Goal: Task Accomplishment & Management: Complete application form

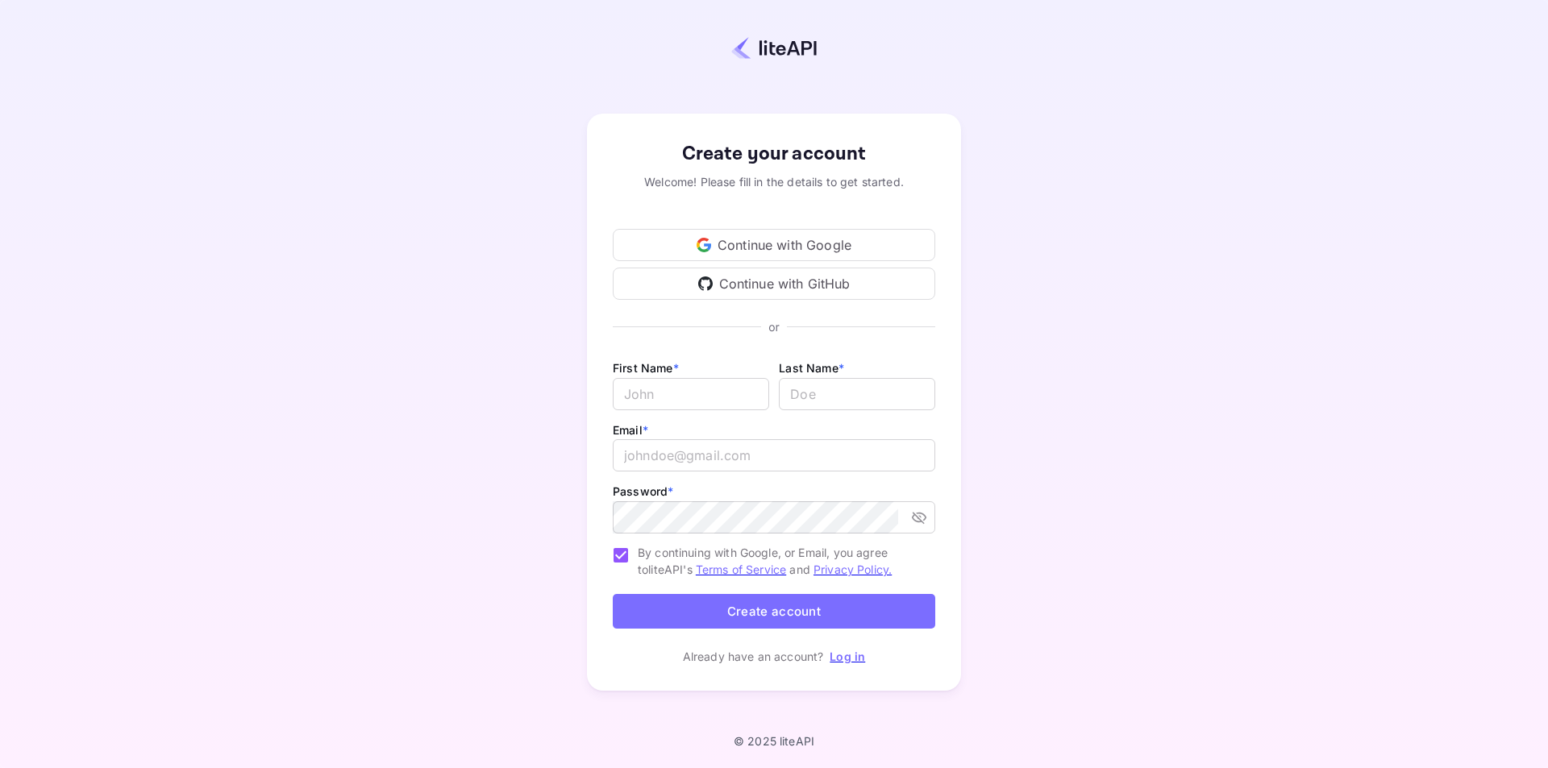
click at [785, 248] on div "Continue with Google" at bounding box center [774, 245] width 322 height 32
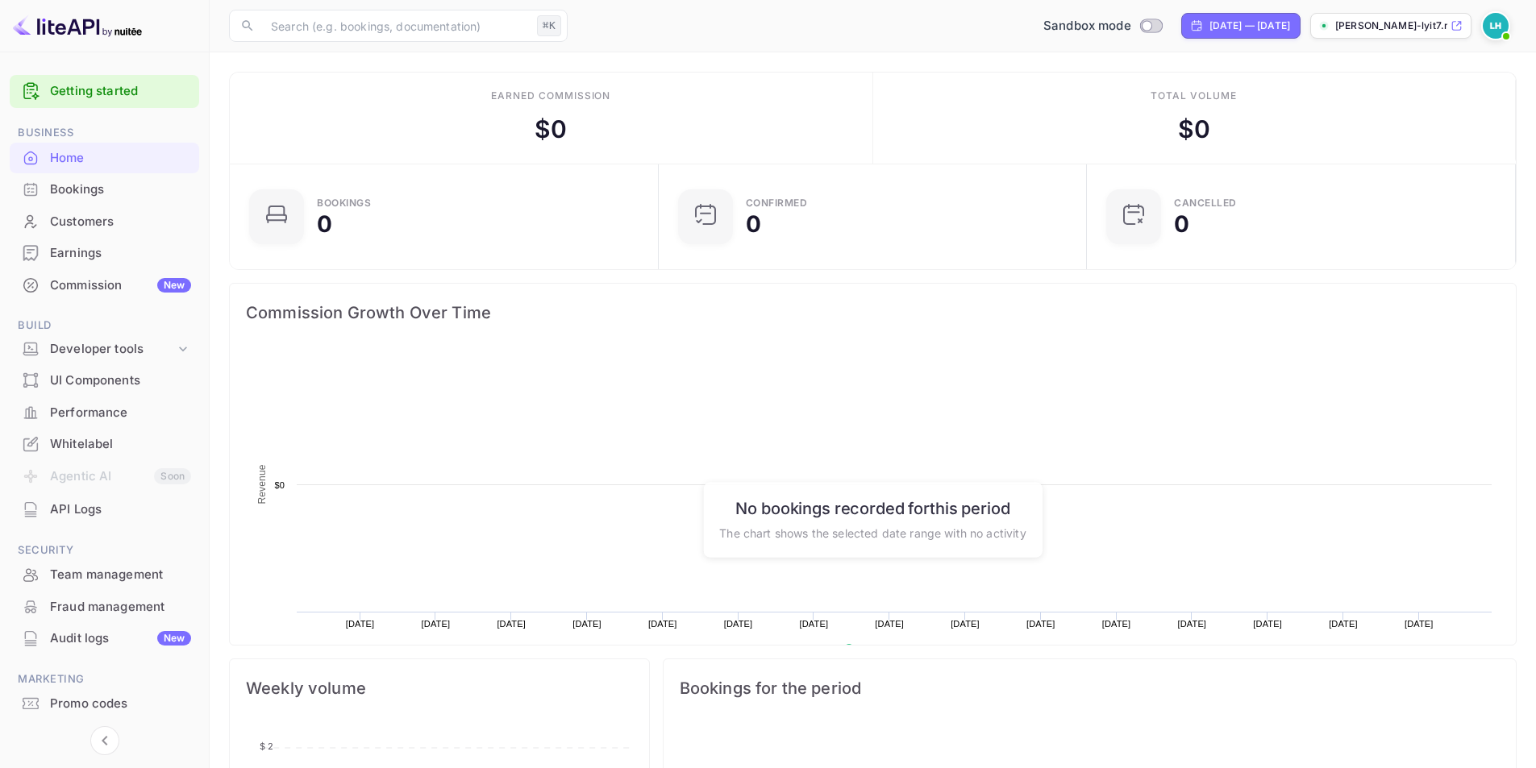
scroll to position [250, 406]
click at [1496, 31] on img at bounding box center [1495, 26] width 26 height 26
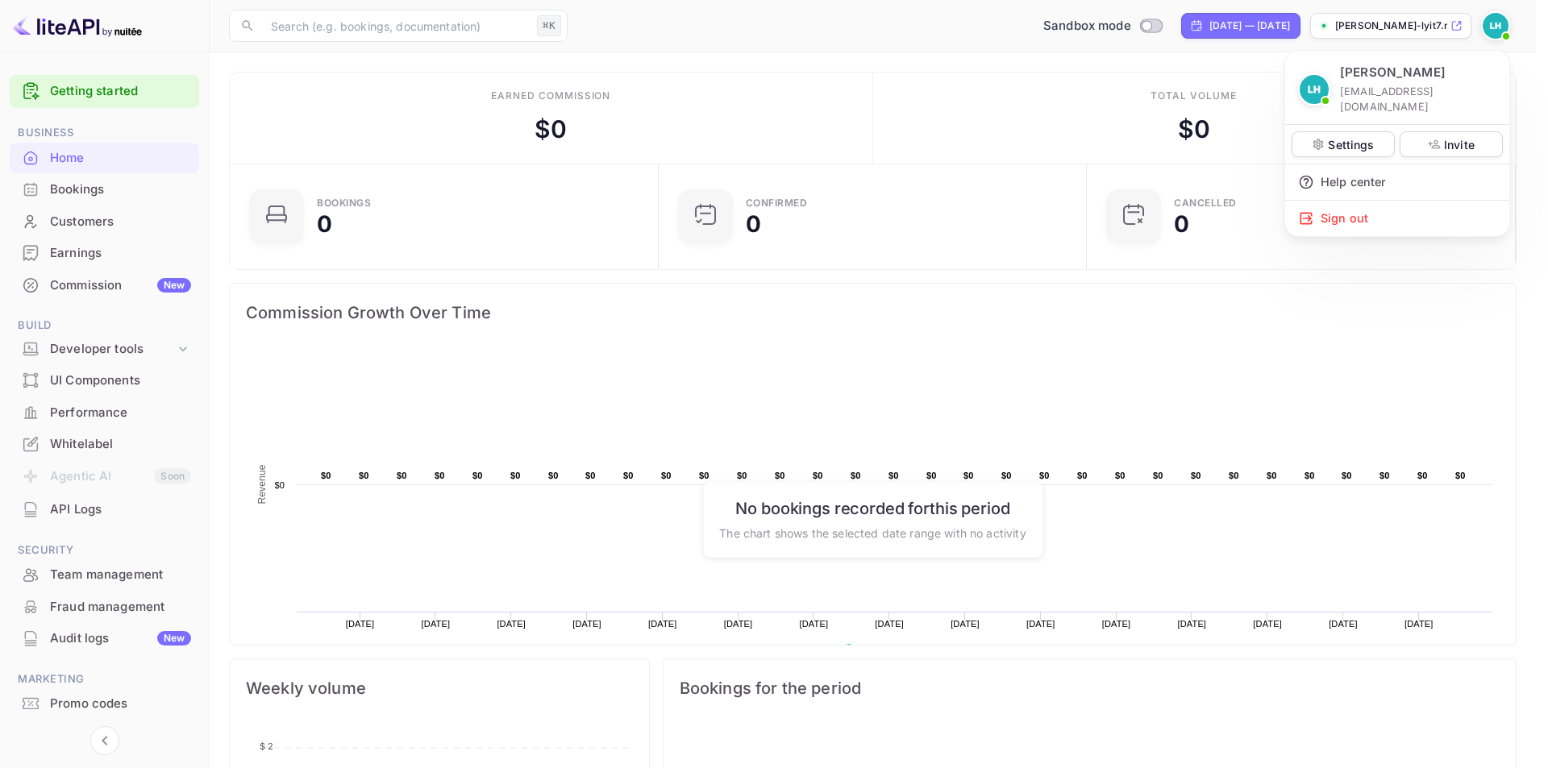
click at [855, 33] on div at bounding box center [774, 384] width 1548 height 768
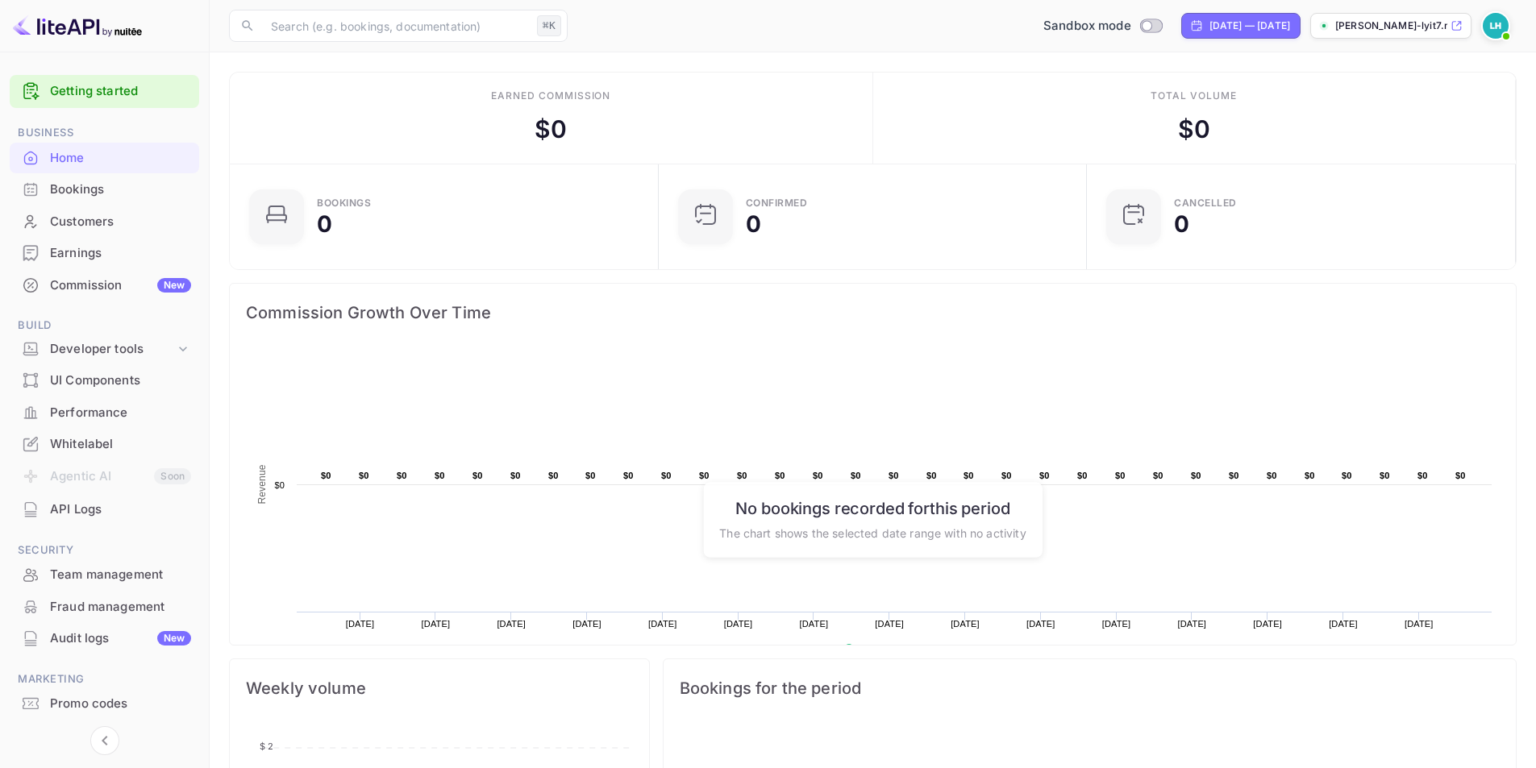
scroll to position [443, 0]
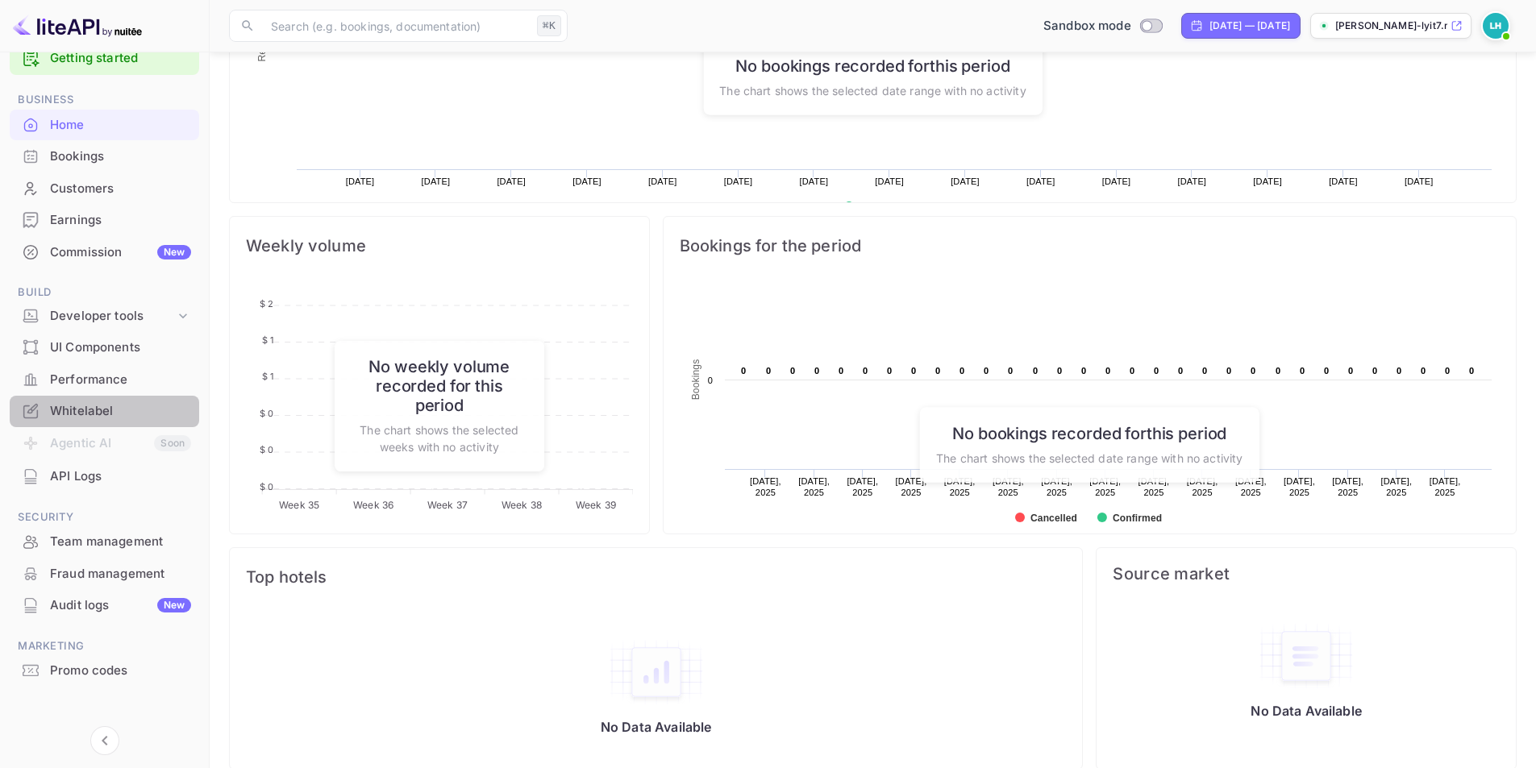
click at [98, 408] on div "Whitelabel" at bounding box center [120, 411] width 141 height 19
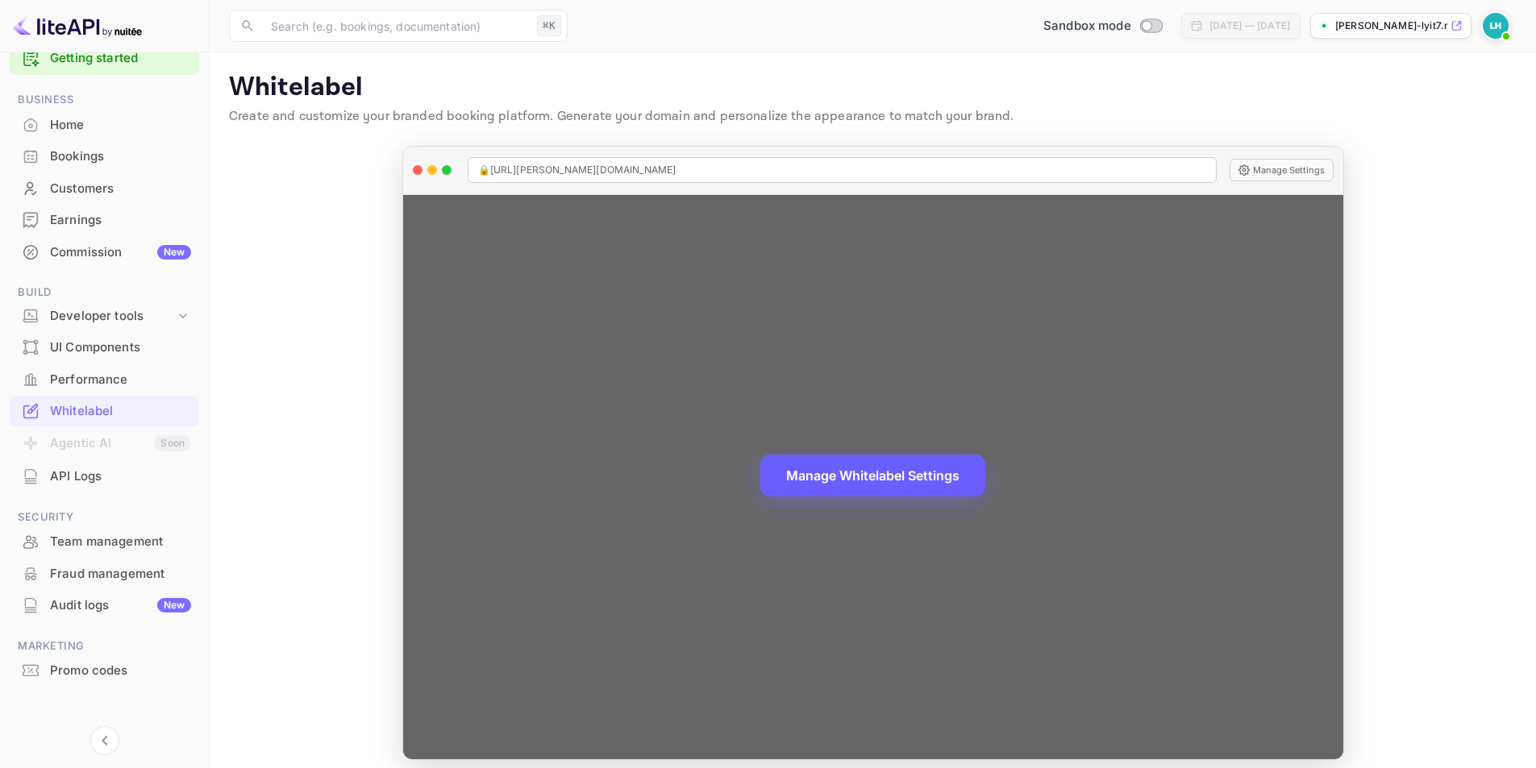
click at [912, 480] on button "Manage Whitelabel Settings" at bounding box center [872, 476] width 225 height 42
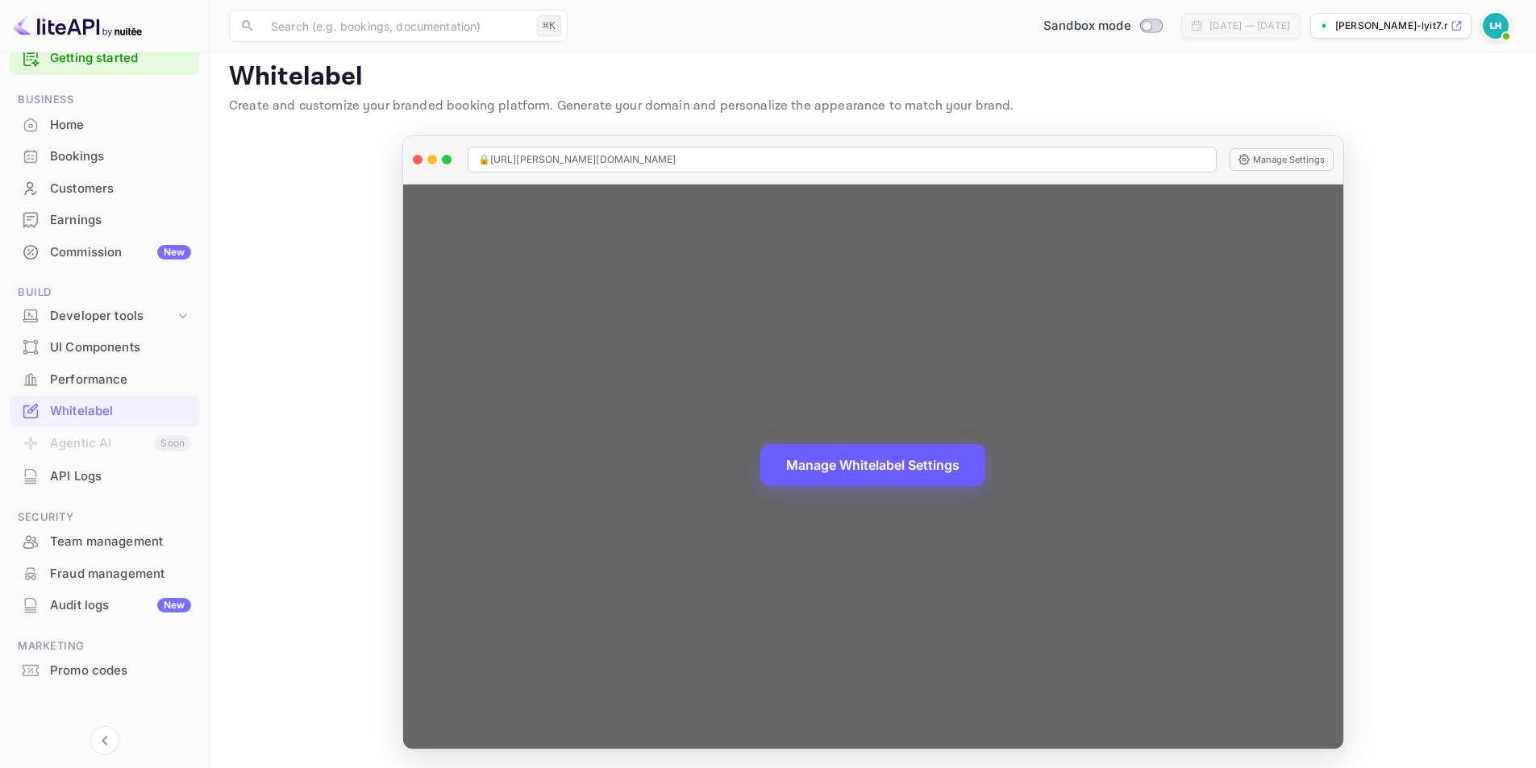
click at [914, 478] on button "Manage Whitelabel Settings" at bounding box center [872, 465] width 225 height 42
click at [1273, 152] on button "Manage Settings" at bounding box center [1281, 159] width 104 height 23
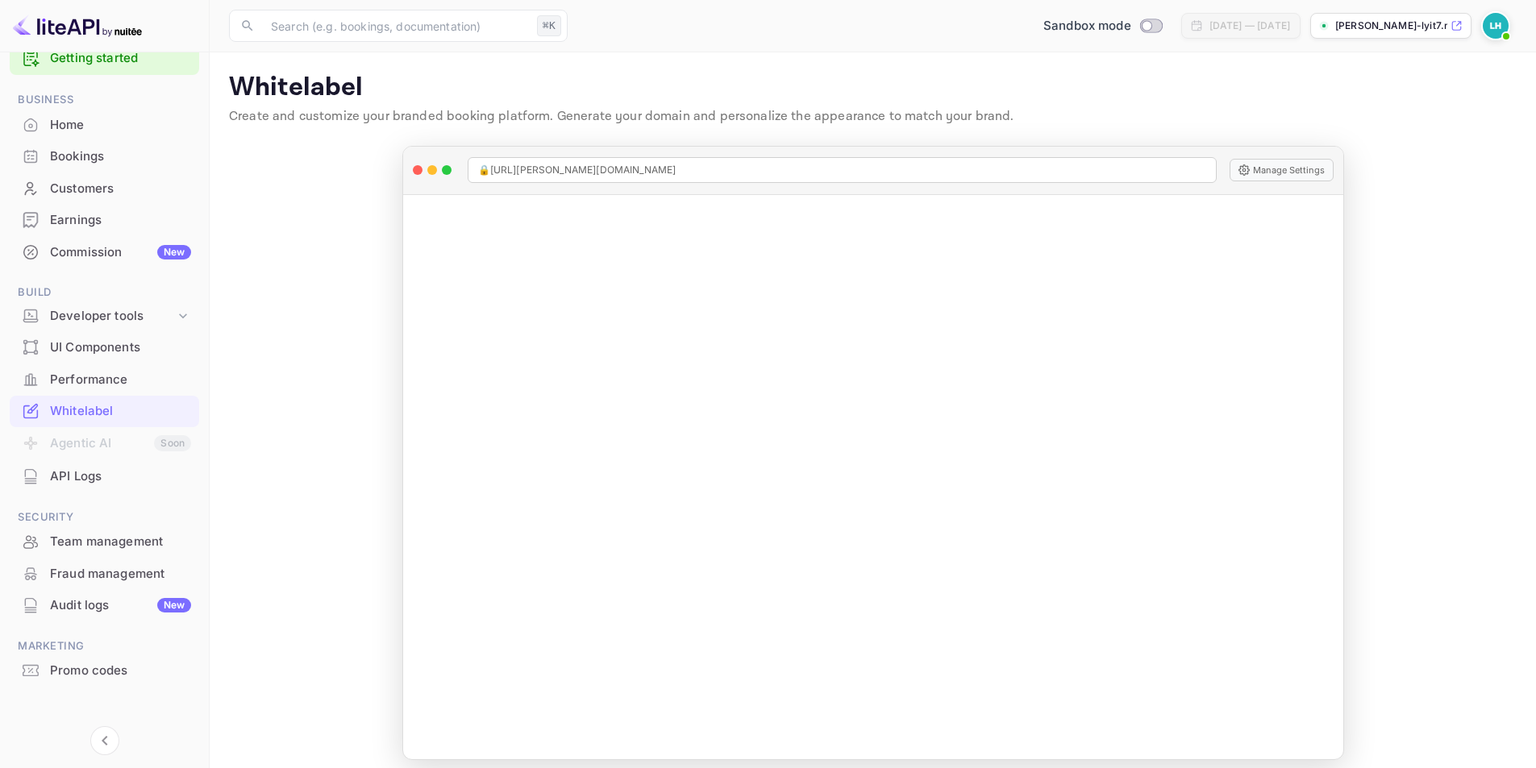
click at [1346, 32] on p "[PERSON_NAME]-lyit7.nui..." at bounding box center [1391, 26] width 112 height 15
click at [123, 405] on div "Whitelabel" at bounding box center [120, 411] width 141 height 19
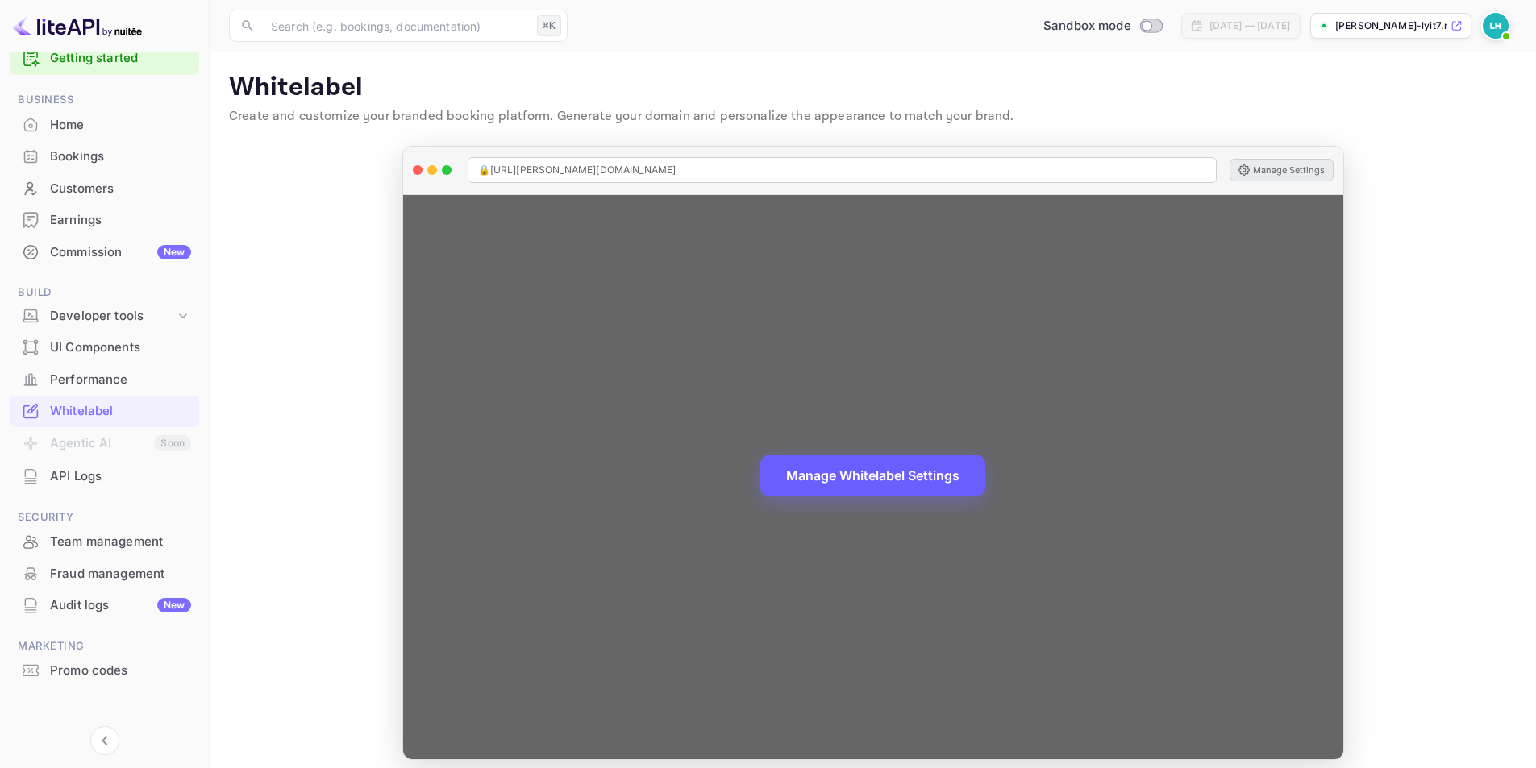
click at [1257, 168] on button "Manage Settings" at bounding box center [1281, 170] width 104 height 23
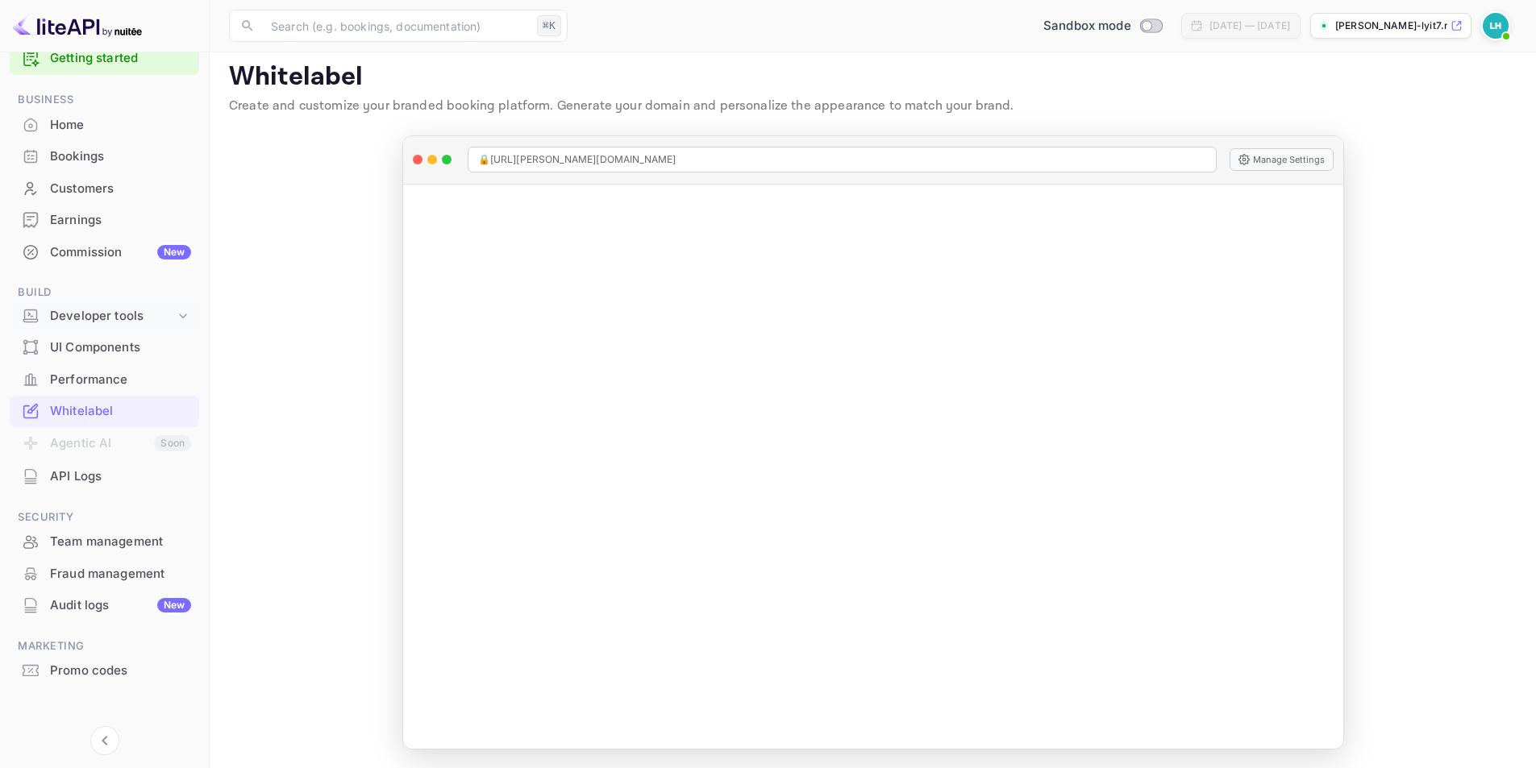
click at [180, 313] on icon at bounding box center [183, 316] width 16 height 16
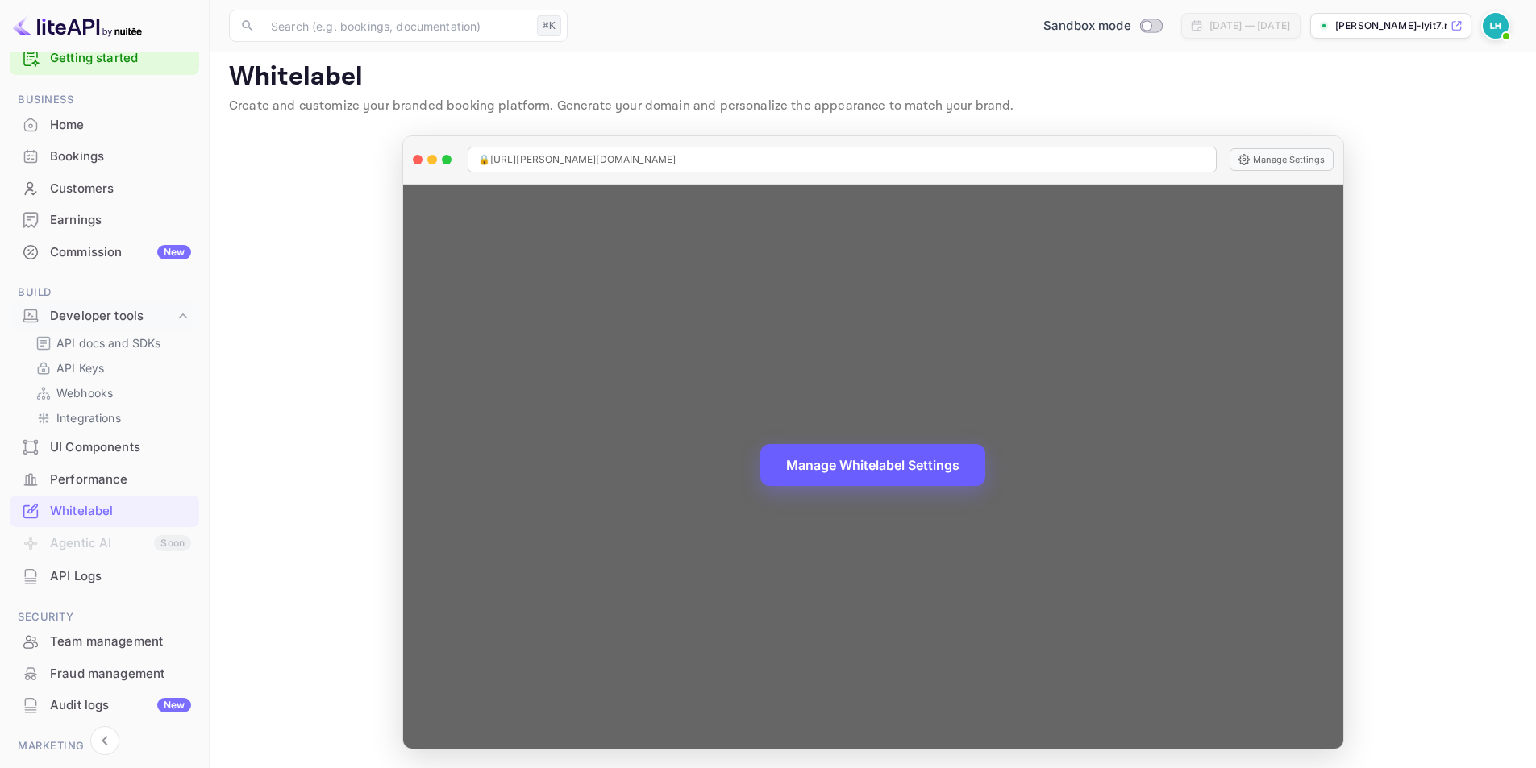
click at [887, 472] on button "Manage Whitelabel Settings" at bounding box center [872, 465] width 225 height 42
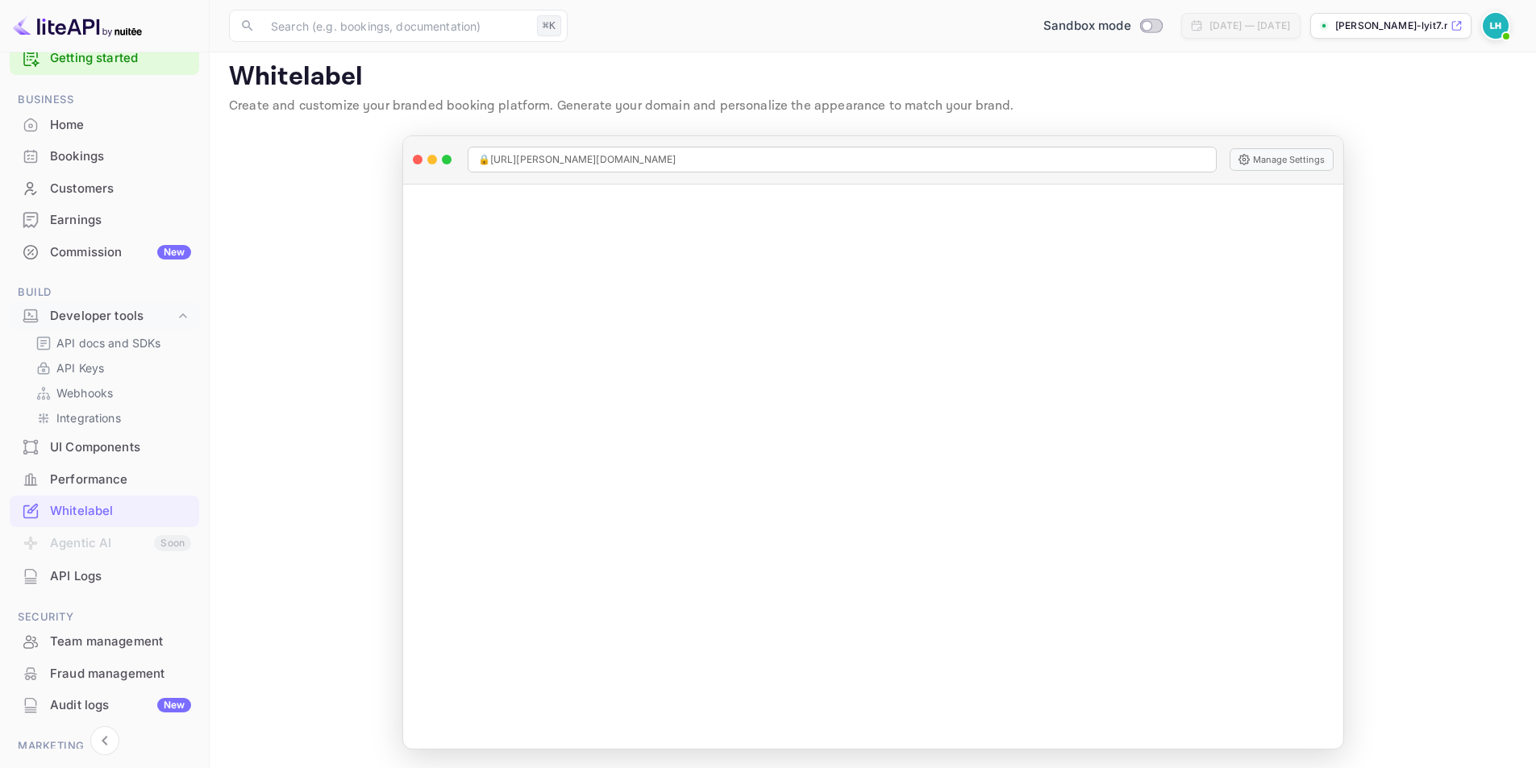
click at [1490, 32] on img at bounding box center [1495, 26] width 26 height 26
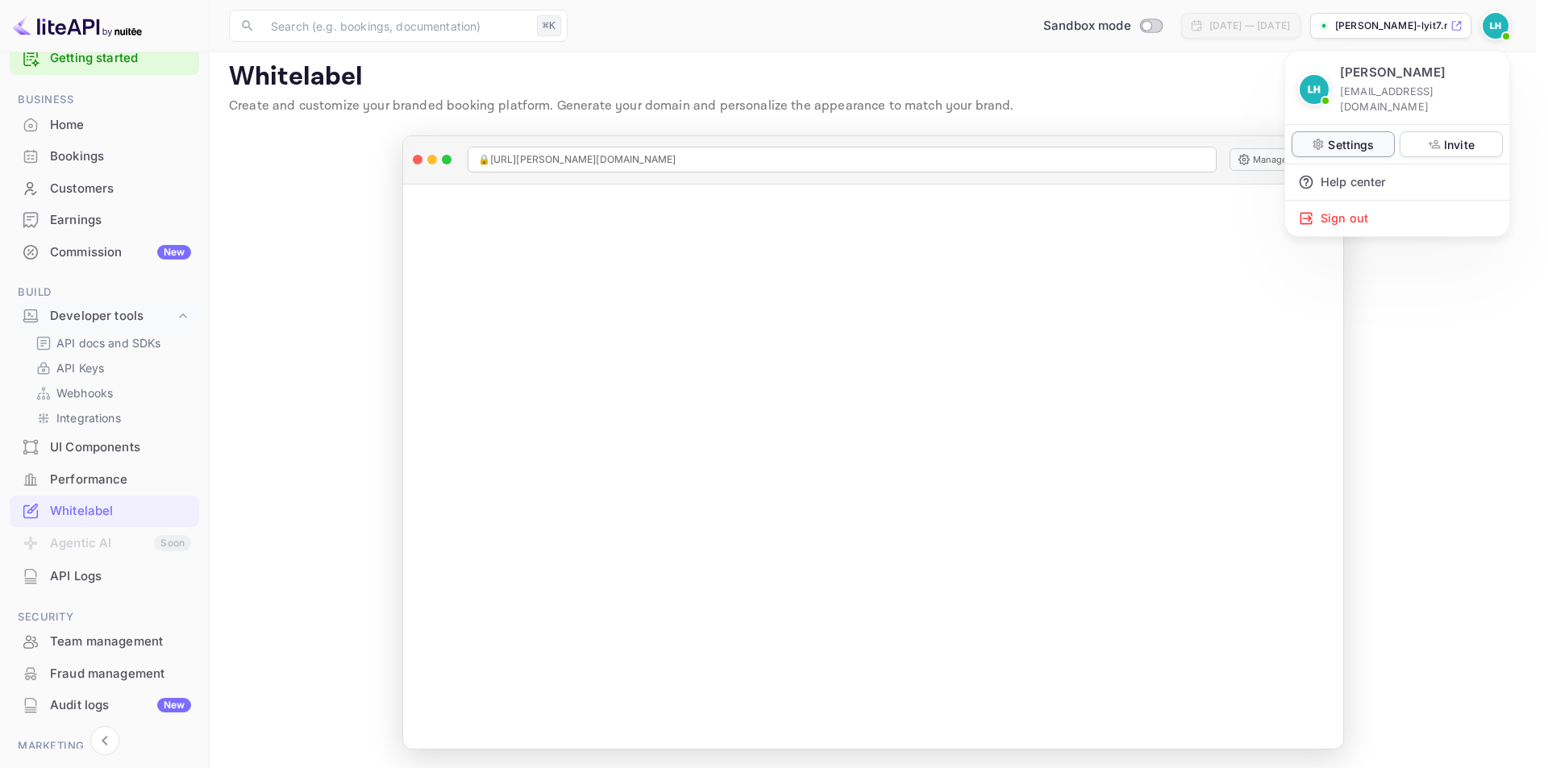
click at [1361, 136] on p "Settings" at bounding box center [1351, 144] width 46 height 17
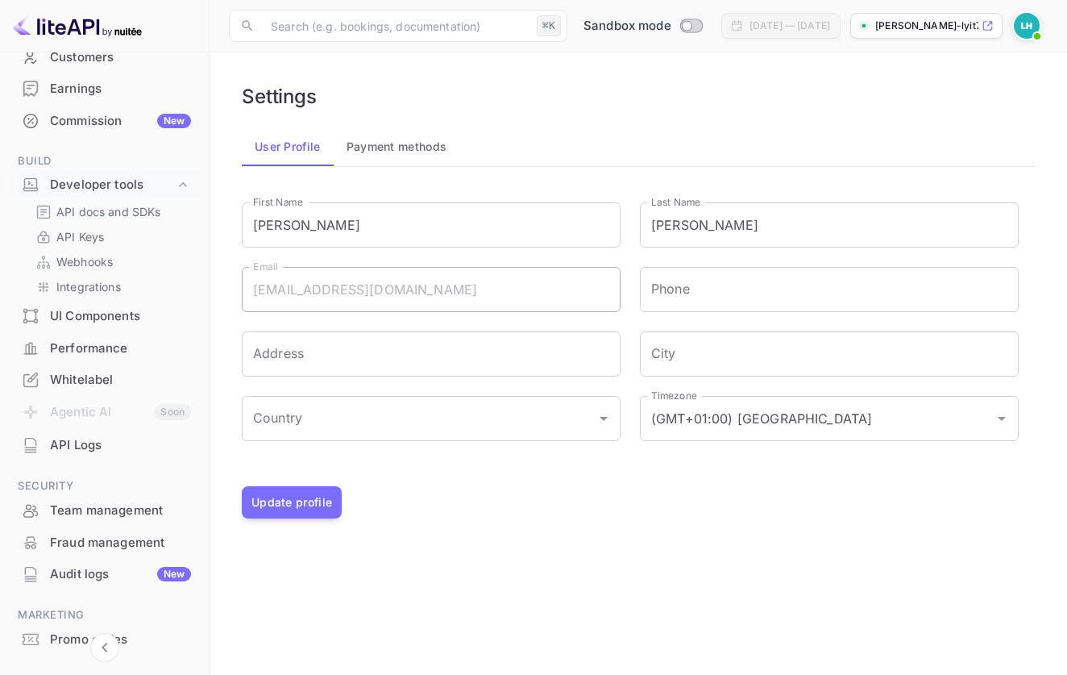
scroll to position [227, 0]
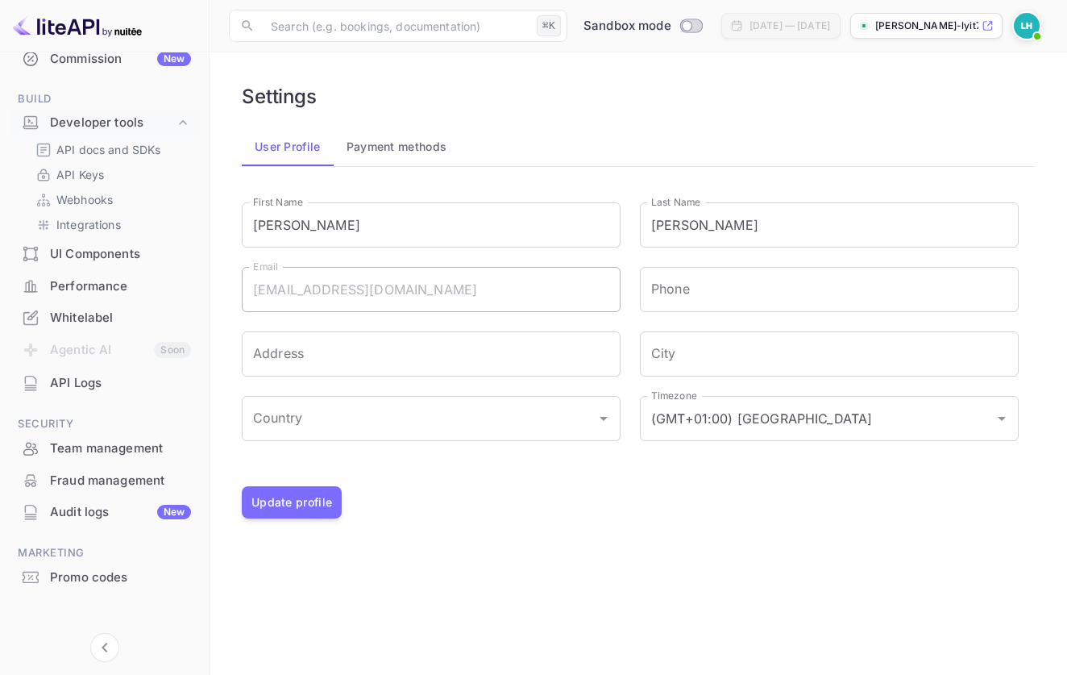
click at [393, 151] on button "Payment methods" at bounding box center [397, 146] width 127 height 39
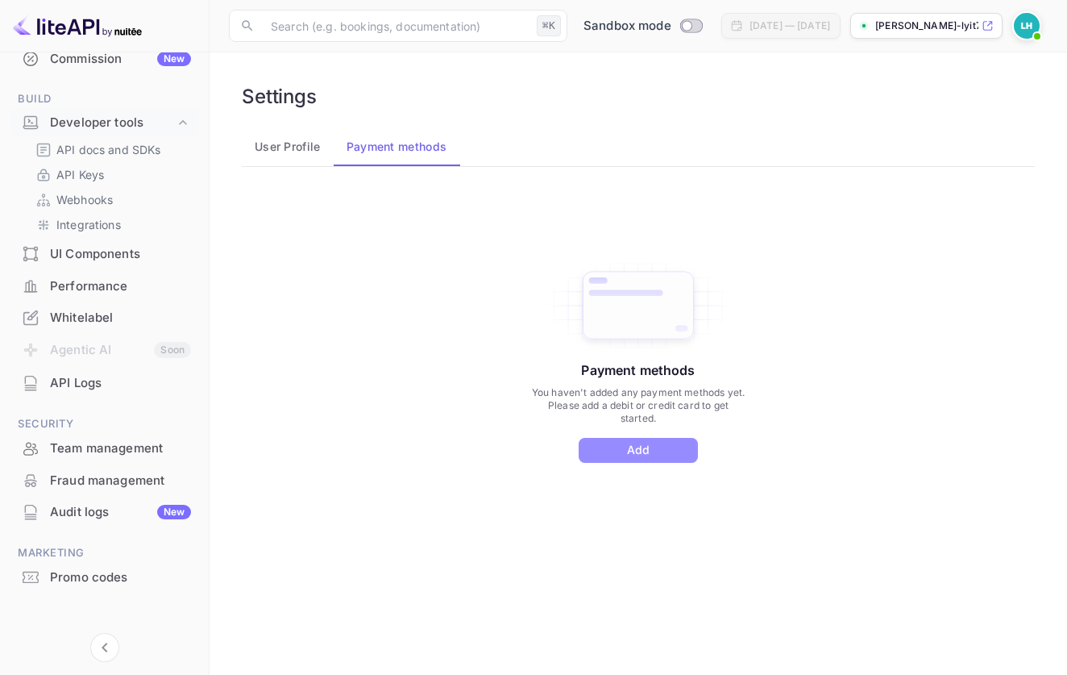
click at [660, 451] on button "Add" at bounding box center [638, 450] width 119 height 25
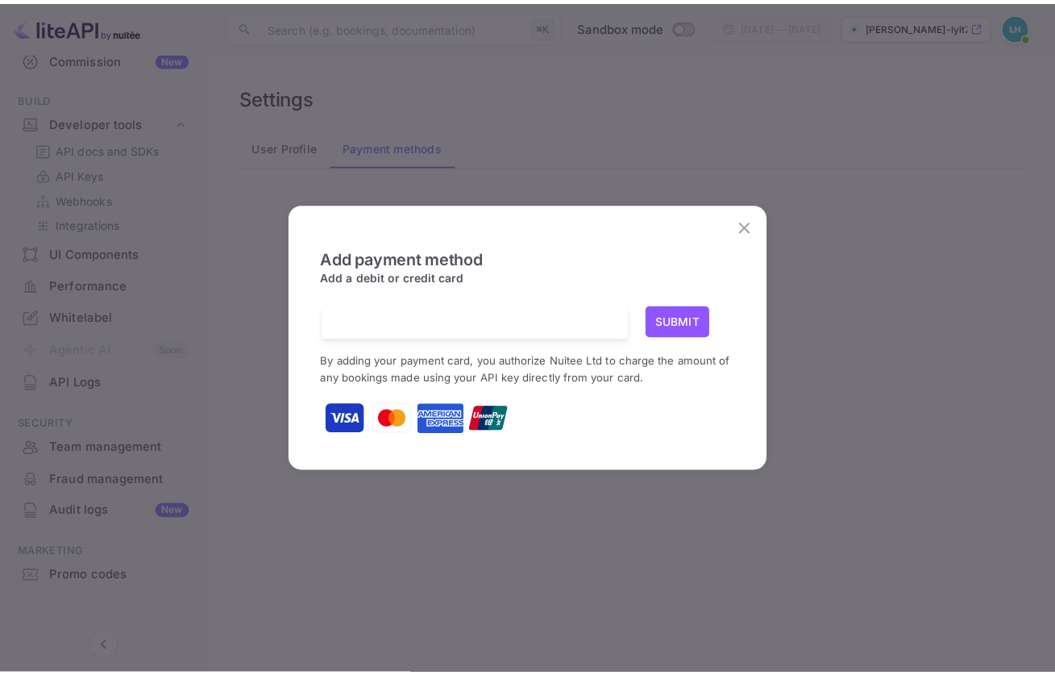
scroll to position [4, 0]
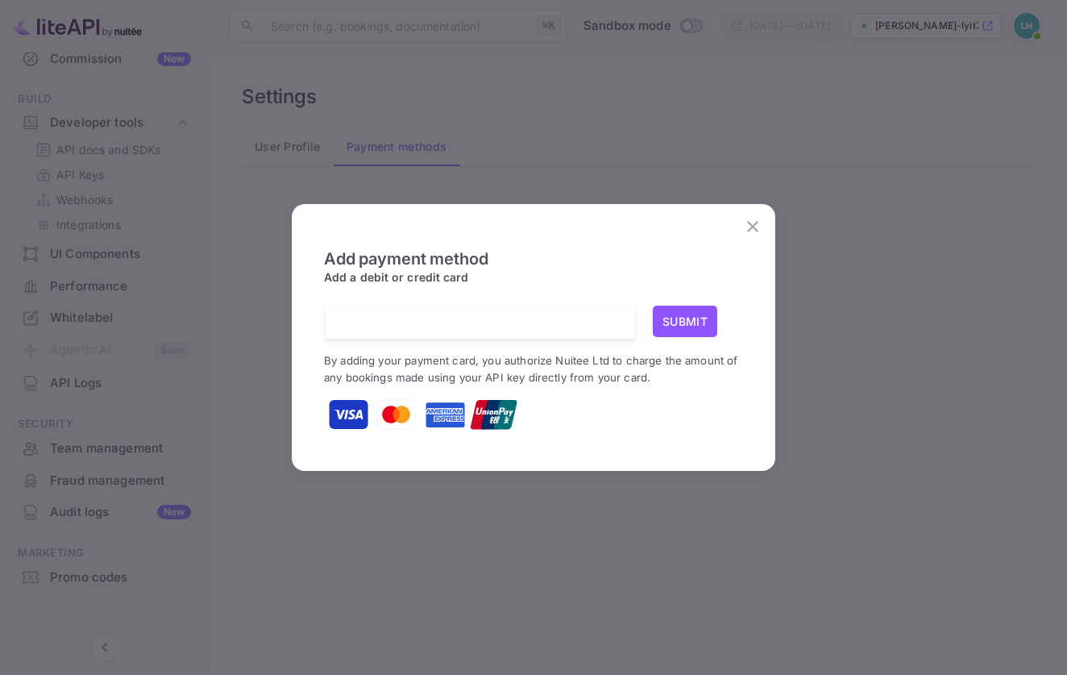
click at [751, 228] on icon "close" at bounding box center [752, 226] width 11 height 11
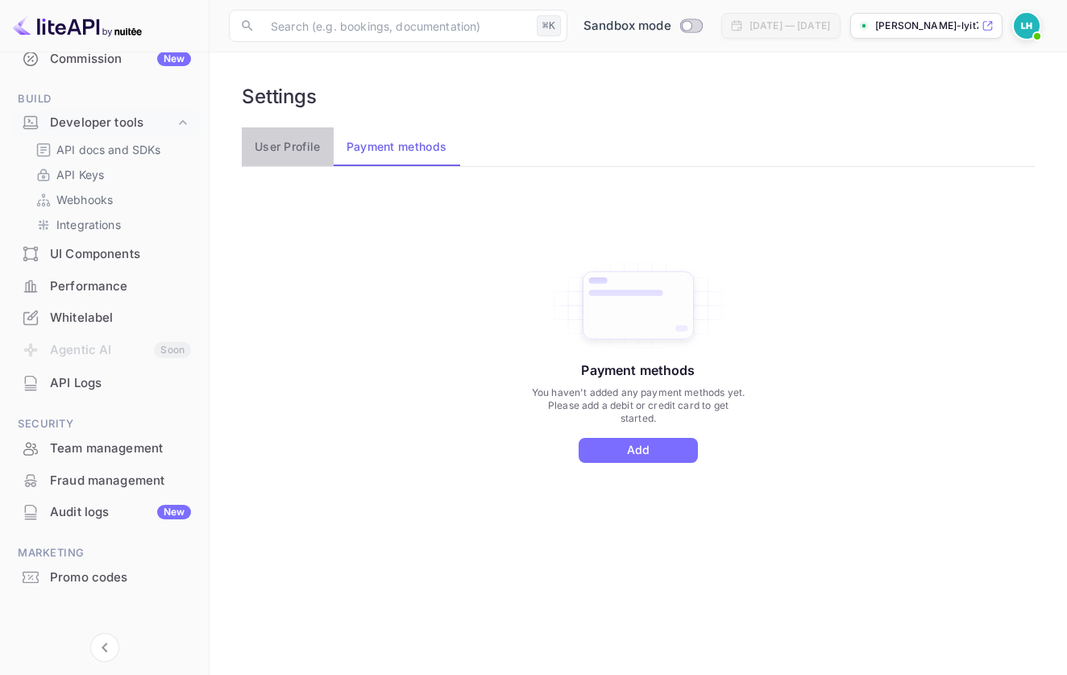
click at [292, 143] on button "User Profile" at bounding box center [288, 146] width 92 height 39
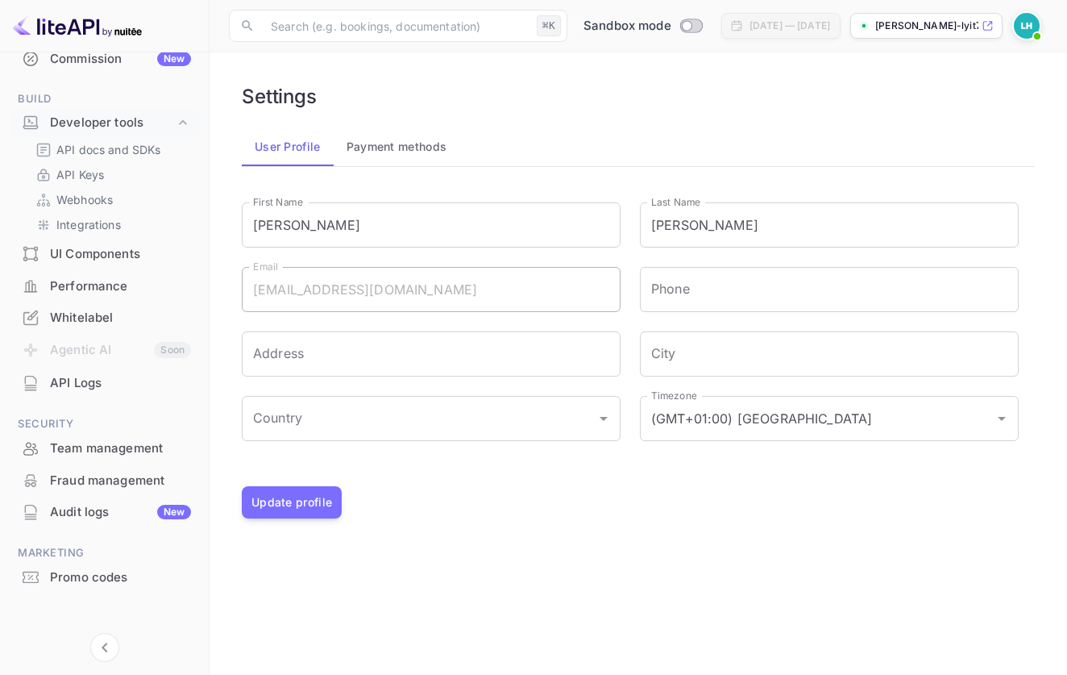
click at [103, 574] on div "Promo codes" at bounding box center [120, 577] width 141 height 19
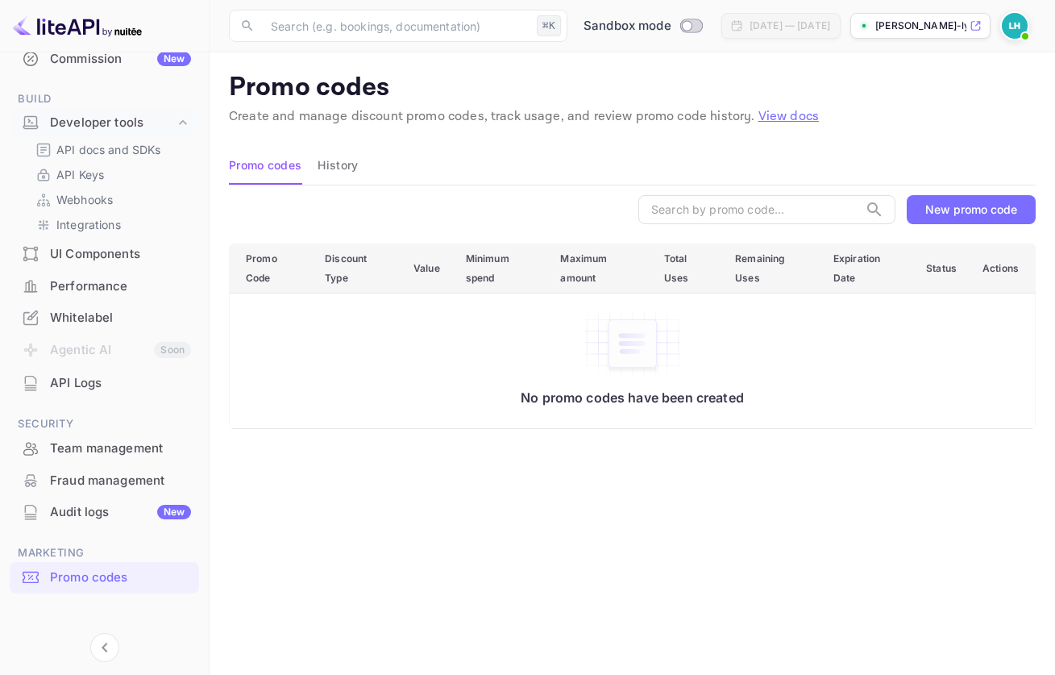
click at [333, 169] on button "History" at bounding box center [338, 165] width 40 height 39
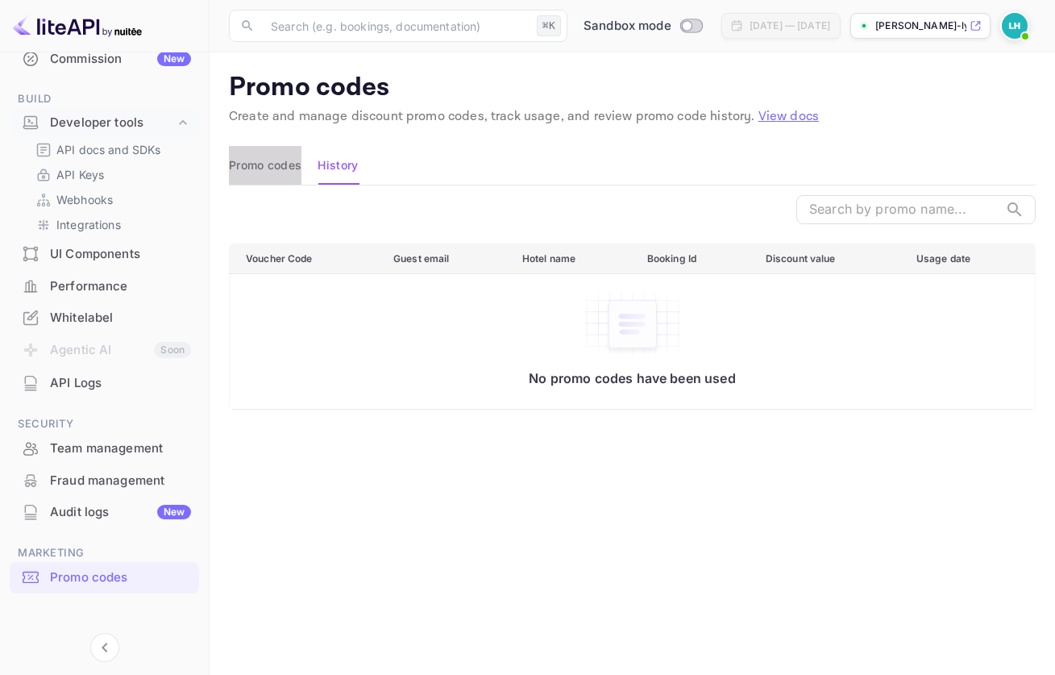
click at [269, 165] on button "Promo codes" at bounding box center [265, 165] width 73 height 39
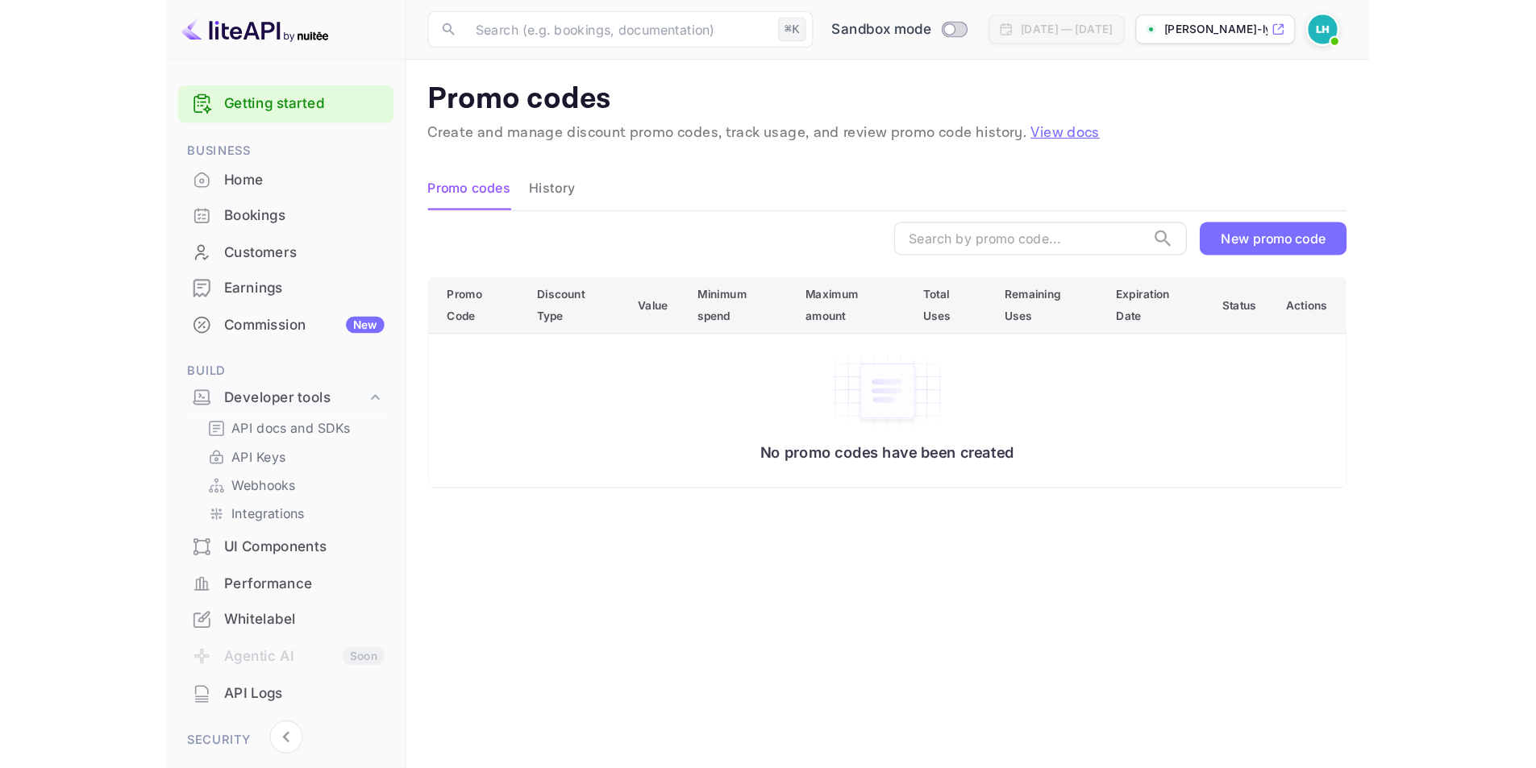
scroll to position [22, 0]
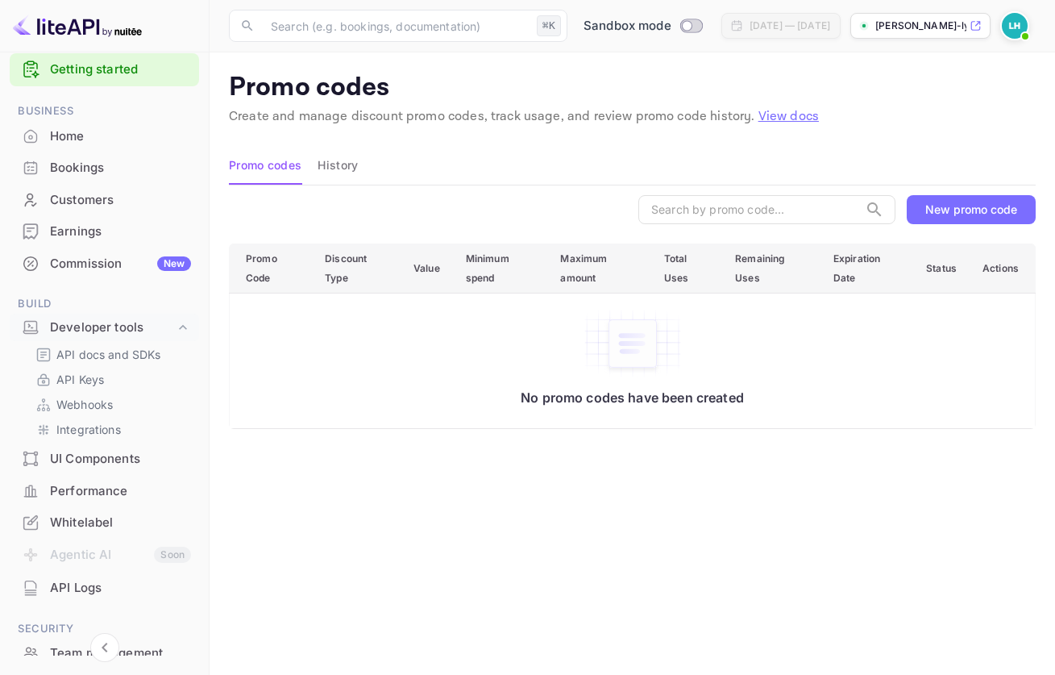
click at [102, 517] on div "Whitelabel" at bounding box center [120, 522] width 141 height 19
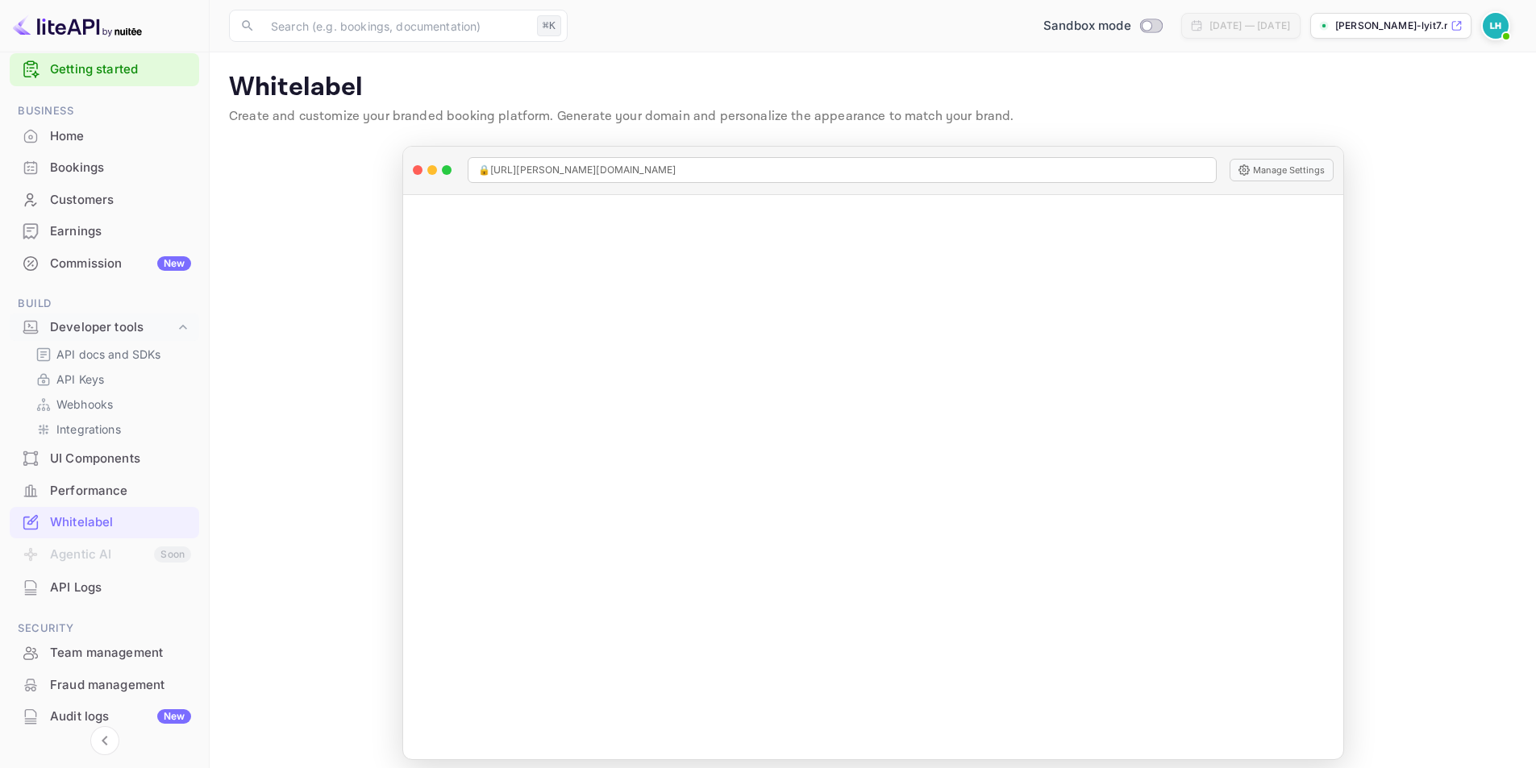
click at [855, 18] on div "Sandbox mode [DATE] — [DATE] [PERSON_NAME]-lyit7.nui..." at bounding box center [1045, 25] width 942 height 29
click at [89, 519] on div "Whitelabel" at bounding box center [120, 522] width 141 height 19
click at [86, 138] on div "Home" at bounding box center [120, 136] width 141 height 19
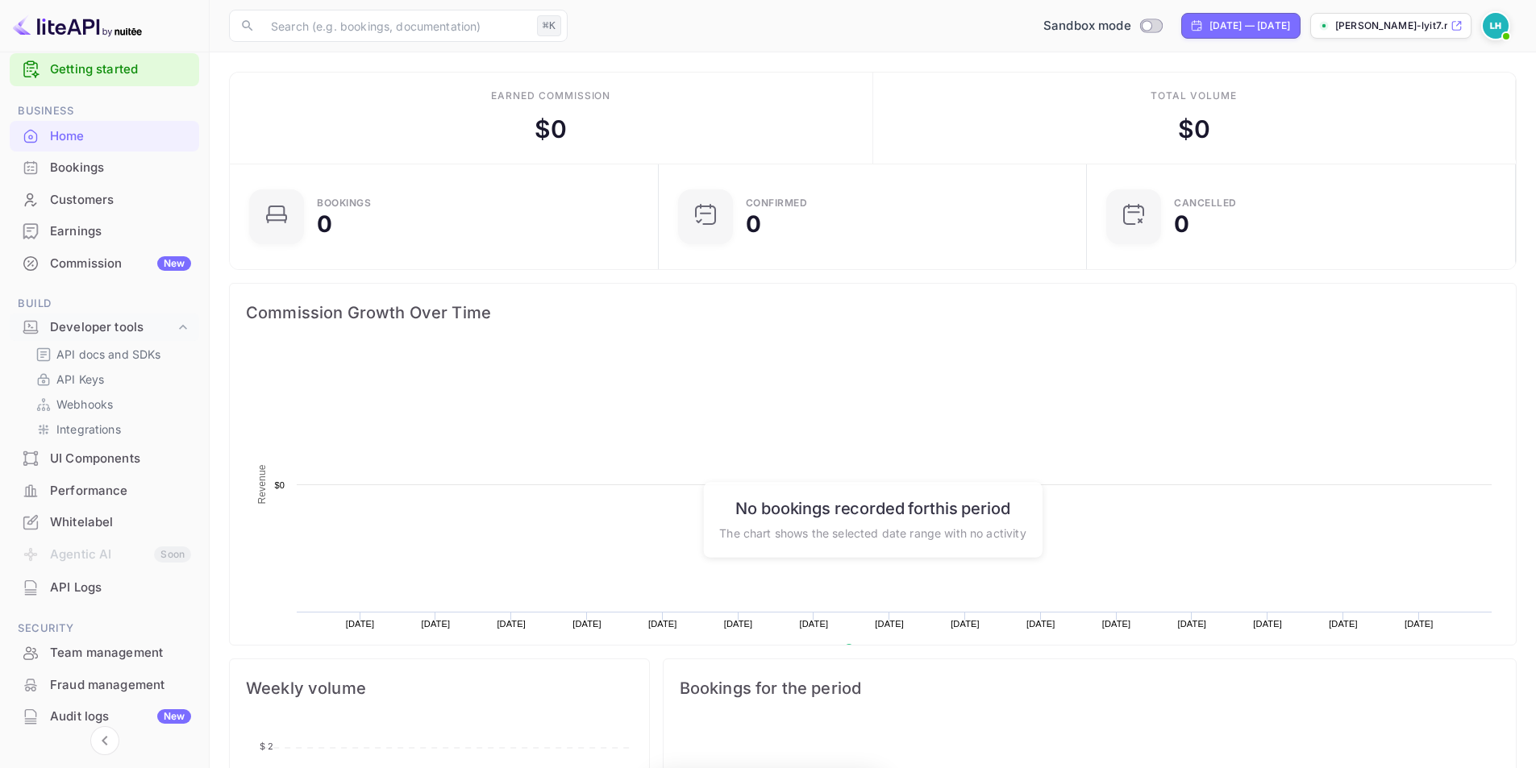
scroll to position [250, 406]
click at [94, 152] on div "Bookings" at bounding box center [104, 167] width 189 height 31
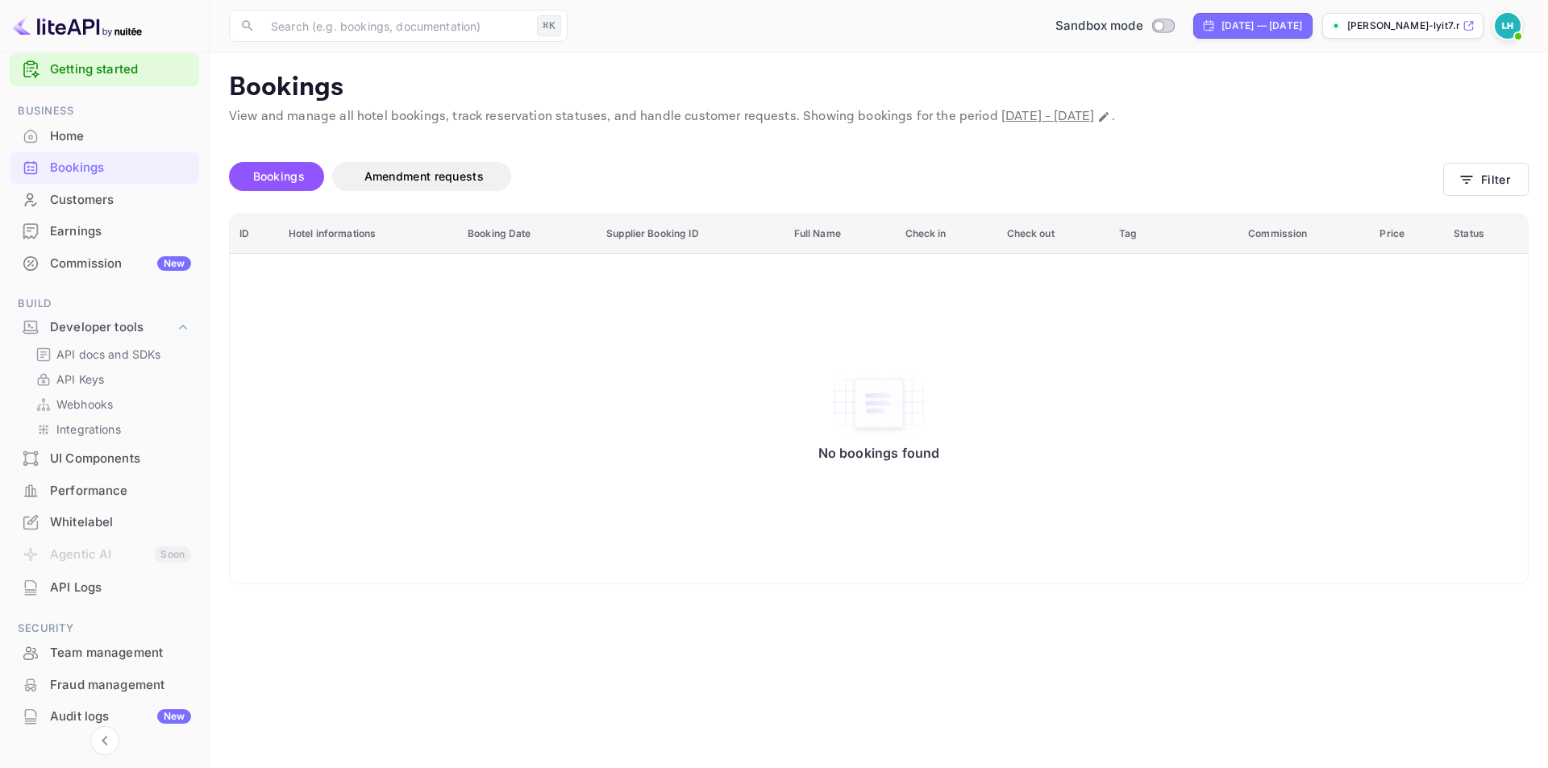
click at [129, 205] on div "Customers" at bounding box center [120, 200] width 141 height 19
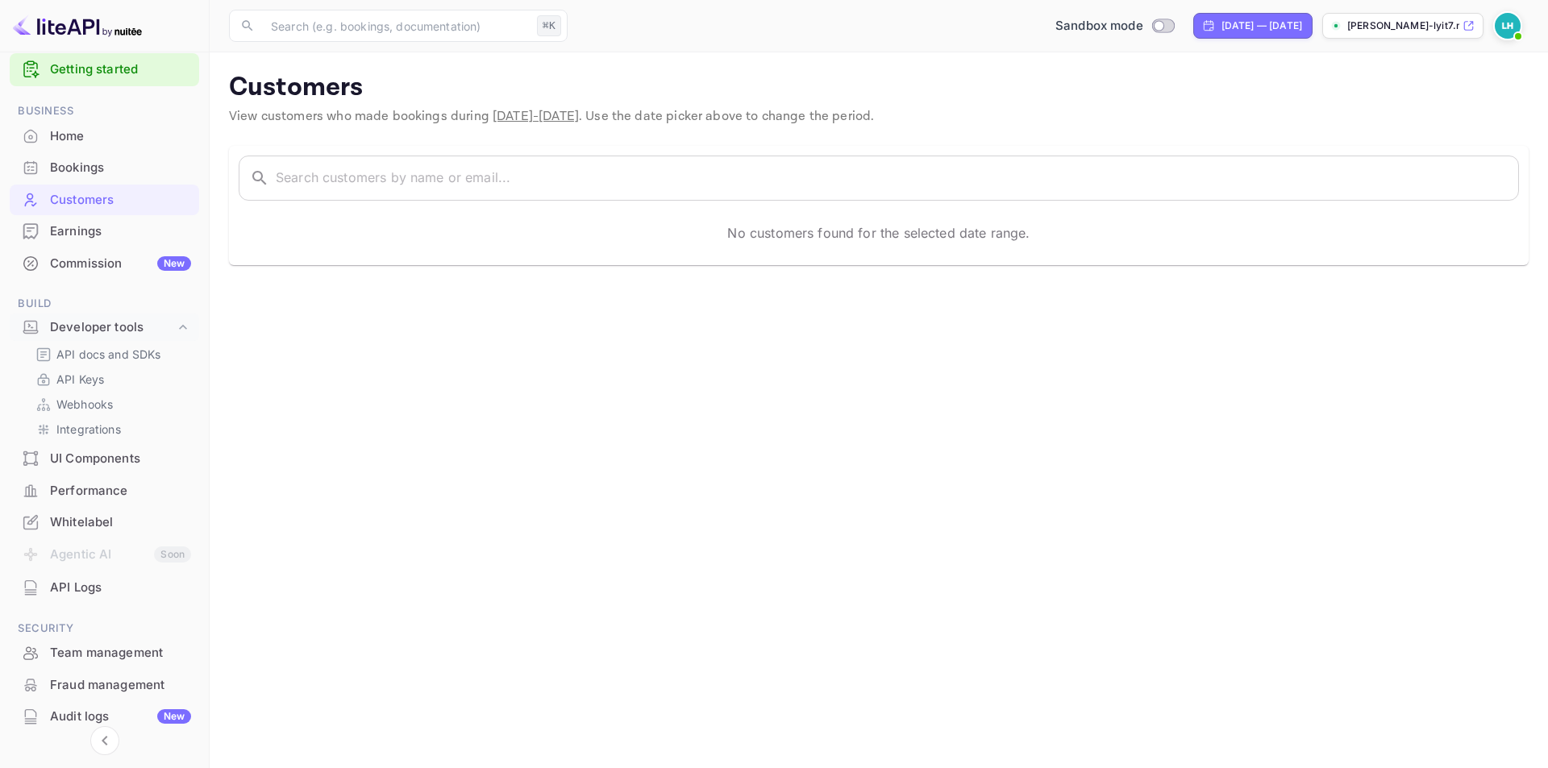
click at [123, 222] on div "Earnings" at bounding box center [120, 231] width 141 height 19
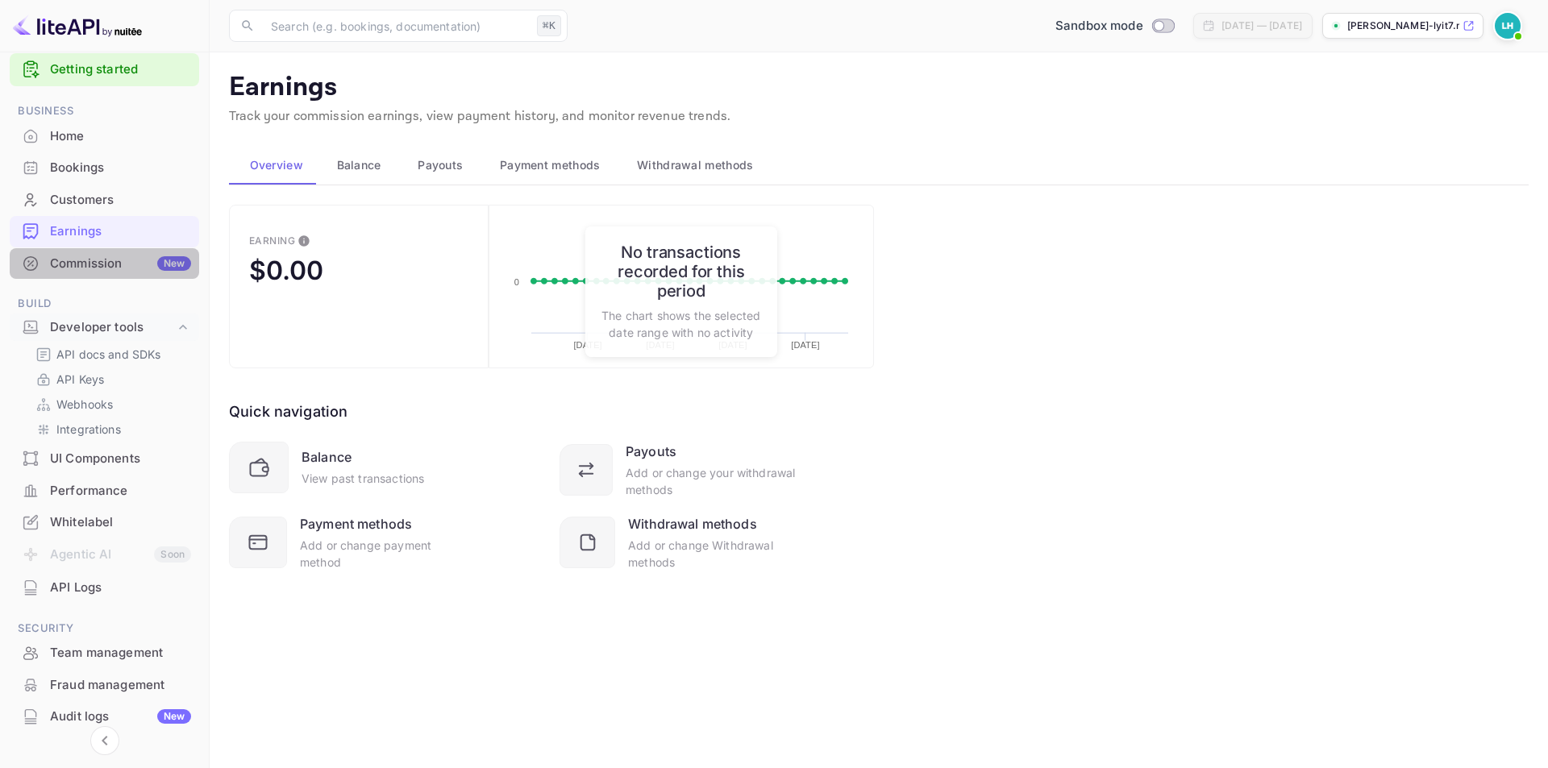
click at [119, 251] on div "Commission New" at bounding box center [104, 263] width 189 height 31
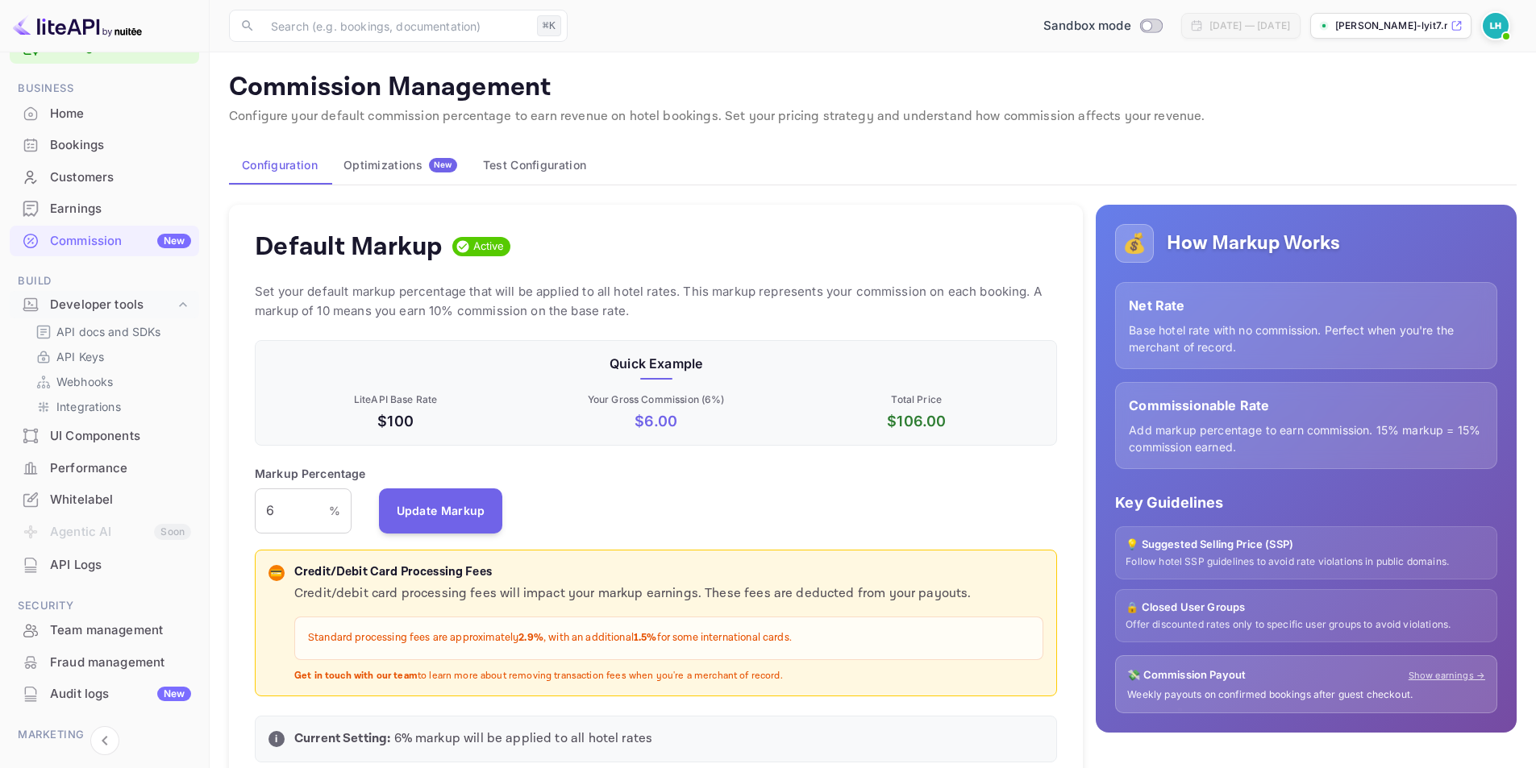
scroll to position [141, 0]
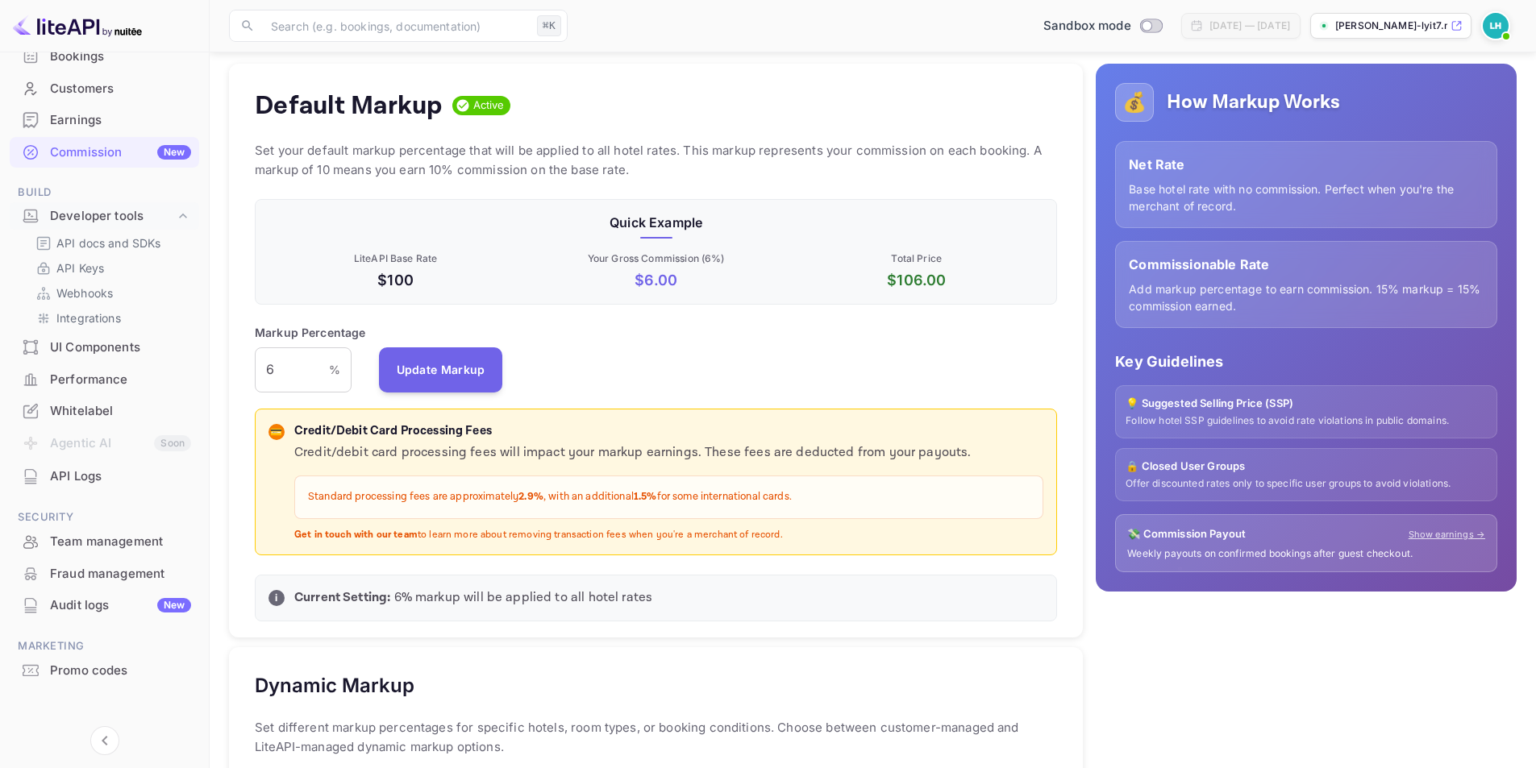
click at [81, 346] on div "UI Components" at bounding box center [120, 348] width 141 height 19
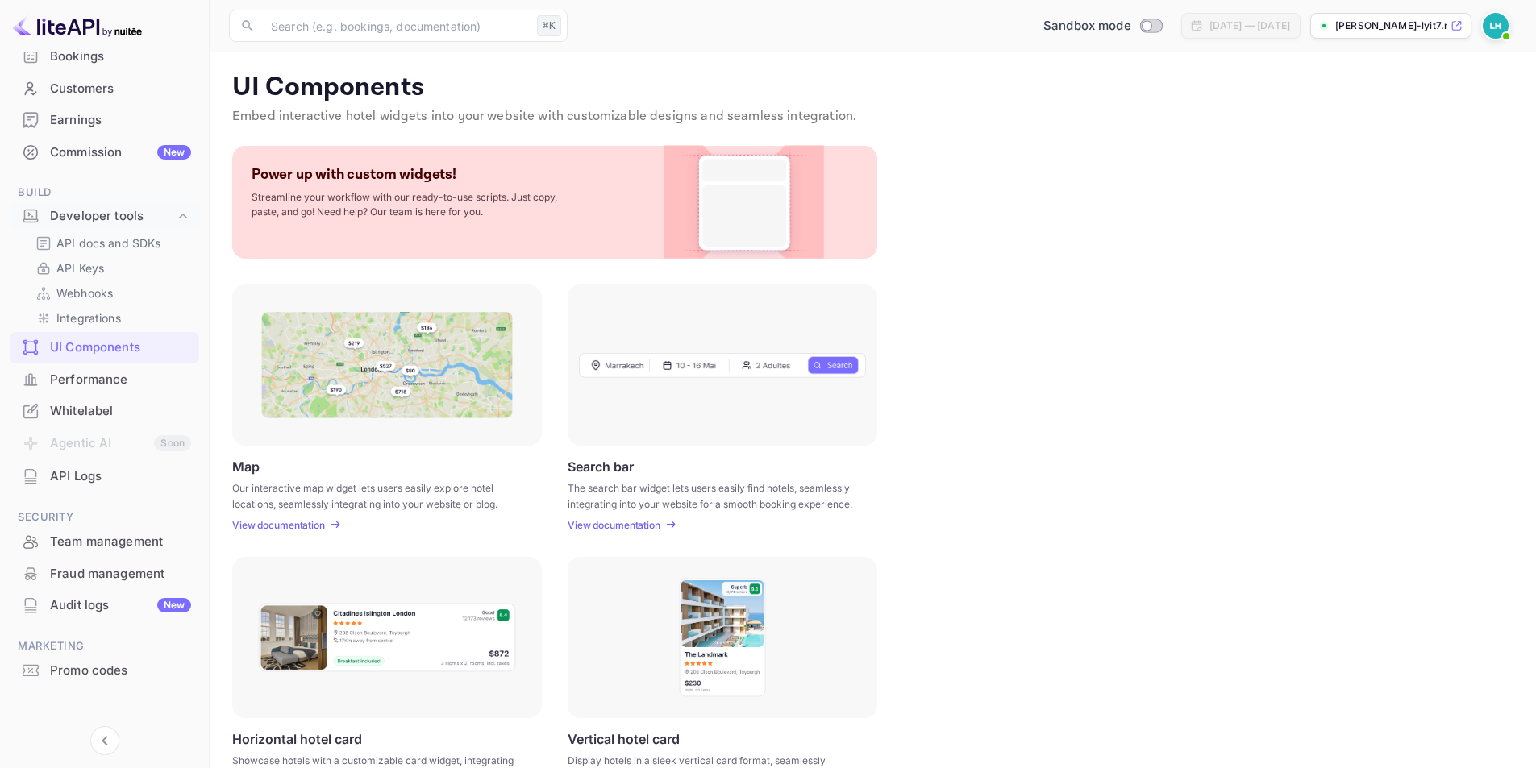
click at [1390, 21] on p "[PERSON_NAME]-lyit7.nui..." at bounding box center [1391, 26] width 112 height 15
click at [88, 407] on div "Whitelabel" at bounding box center [120, 411] width 141 height 19
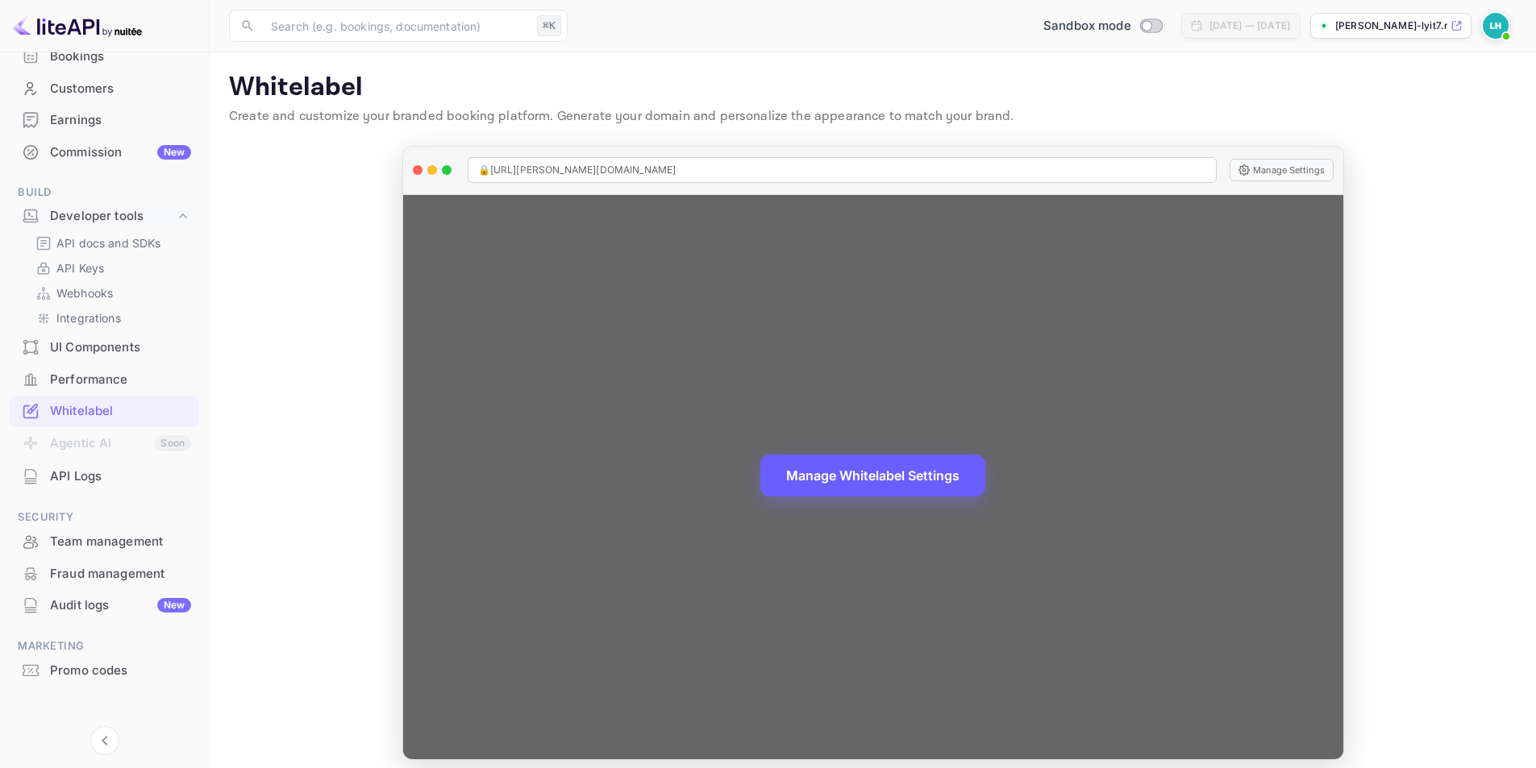
drag, startPoint x: 843, startPoint y: 362, endPoint x: 924, endPoint y: 465, distance: 130.9
click at [924, 465] on div "Manage Whitelabel Settings" at bounding box center [873, 477] width 940 height 564
click at [715, 168] on div "🔒 [URL][PERSON_NAME][DOMAIN_NAME]" at bounding box center [842, 170] width 749 height 26
click at [619, 172] on span "🔒 [URL][PERSON_NAME][DOMAIN_NAME]" at bounding box center [577, 170] width 198 height 15
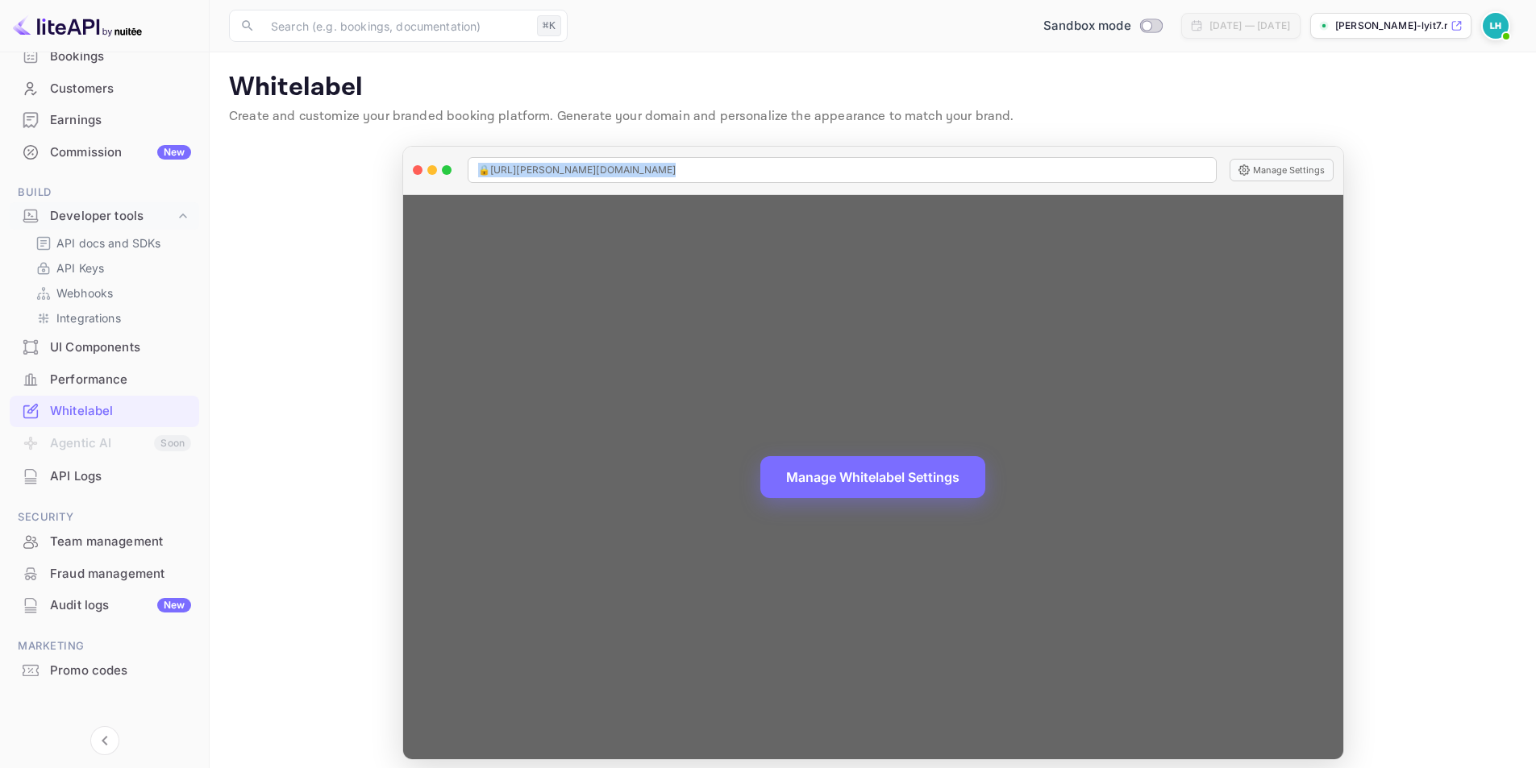
click at [619, 172] on span "🔒 [URL][PERSON_NAME][DOMAIN_NAME]" at bounding box center [577, 170] width 198 height 15
click at [609, 174] on span "🔒 [URL][PERSON_NAME][DOMAIN_NAME]" at bounding box center [577, 170] width 198 height 15
click at [609, 173] on span "🔒 [URL][PERSON_NAME][DOMAIN_NAME]" at bounding box center [577, 170] width 198 height 15
drag, startPoint x: 608, startPoint y: 172, endPoint x: 530, endPoint y: 170, distance: 77.4
click at [530, 170] on span "🔒 [URL][PERSON_NAME][DOMAIN_NAME]" at bounding box center [577, 170] width 198 height 15
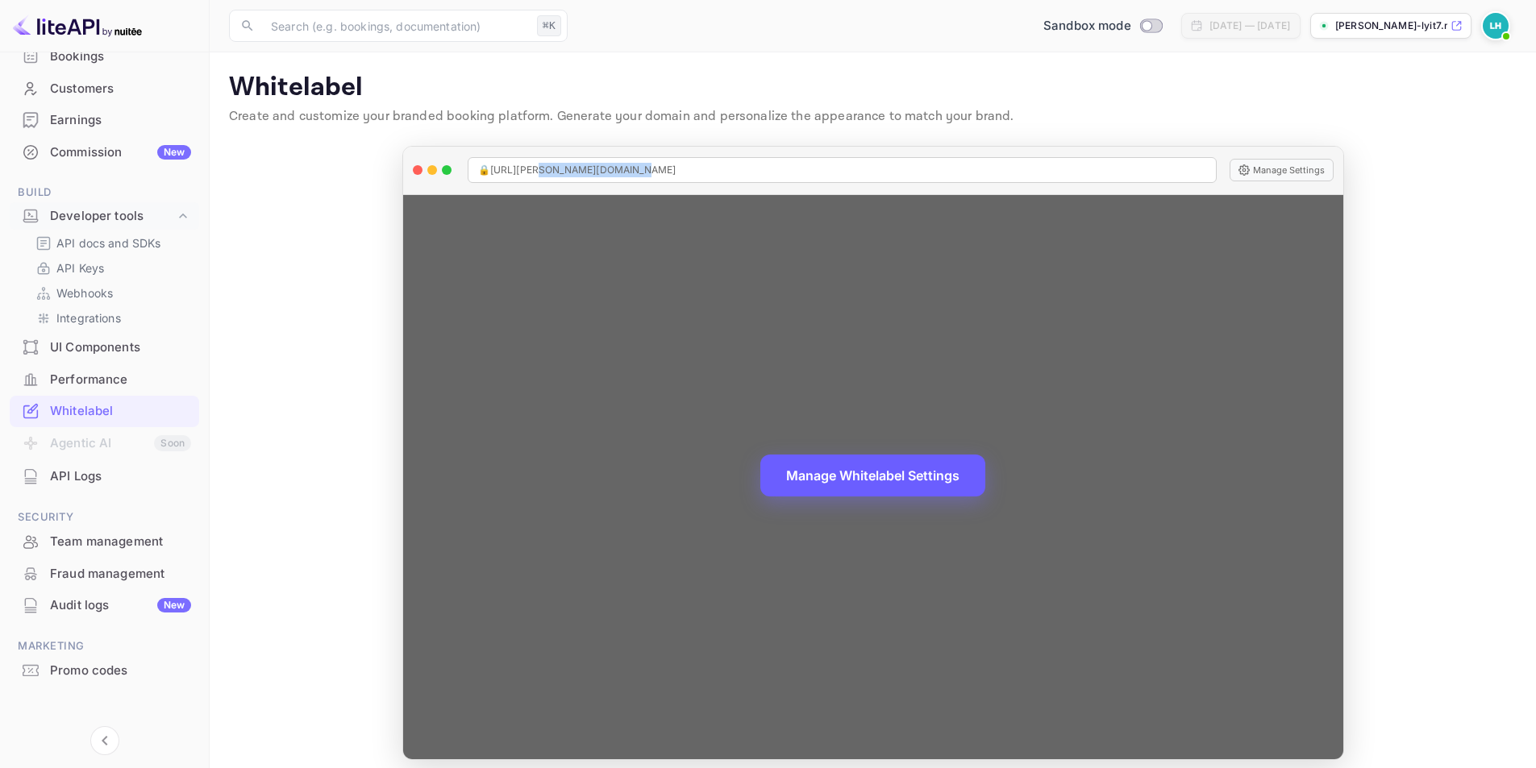
click at [813, 469] on button "Manage Whitelabel Settings" at bounding box center [872, 476] width 225 height 42
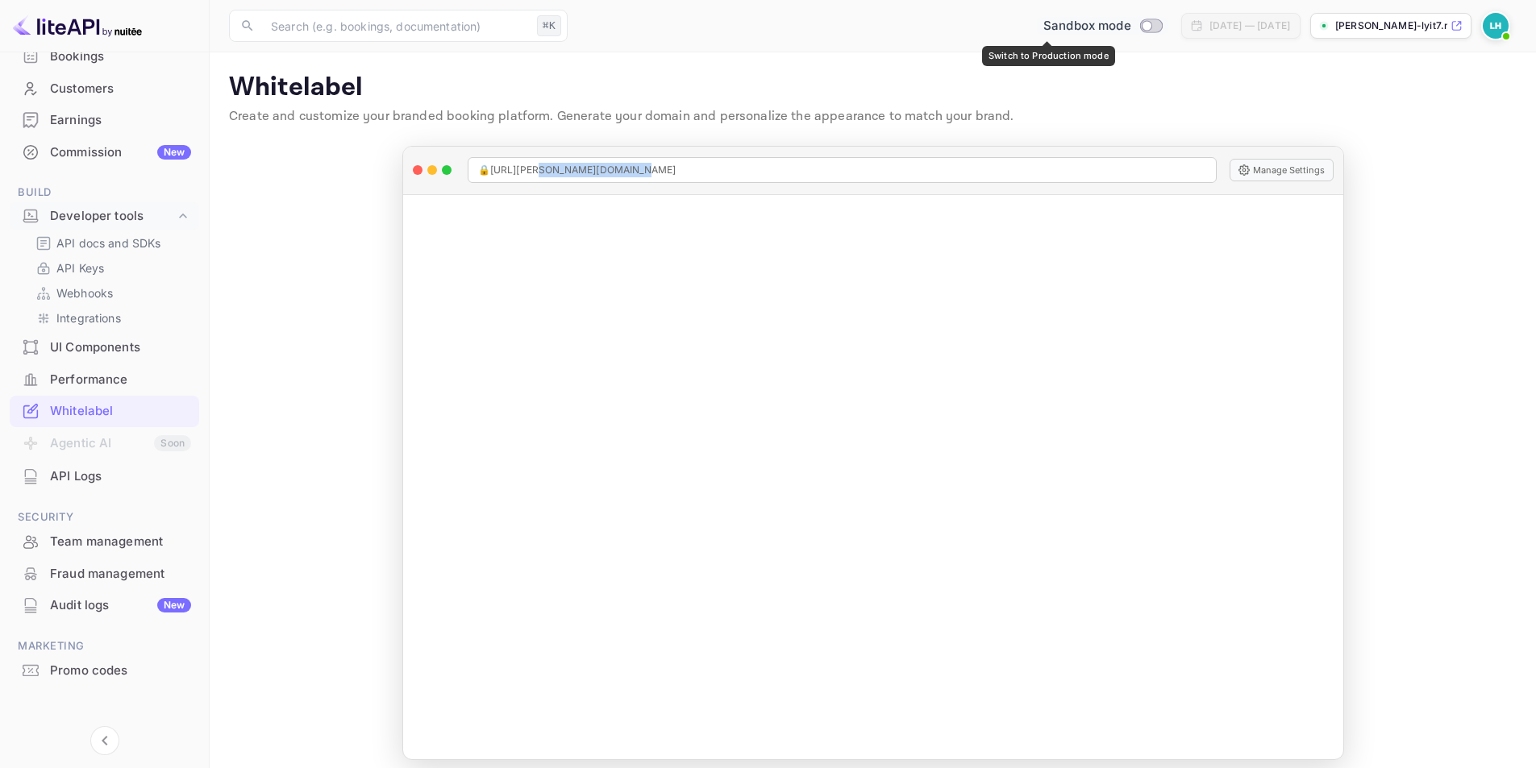
click at [1130, 26] on input "Switch to Production mode" at bounding box center [1146, 25] width 32 height 10
checkbox input "false"
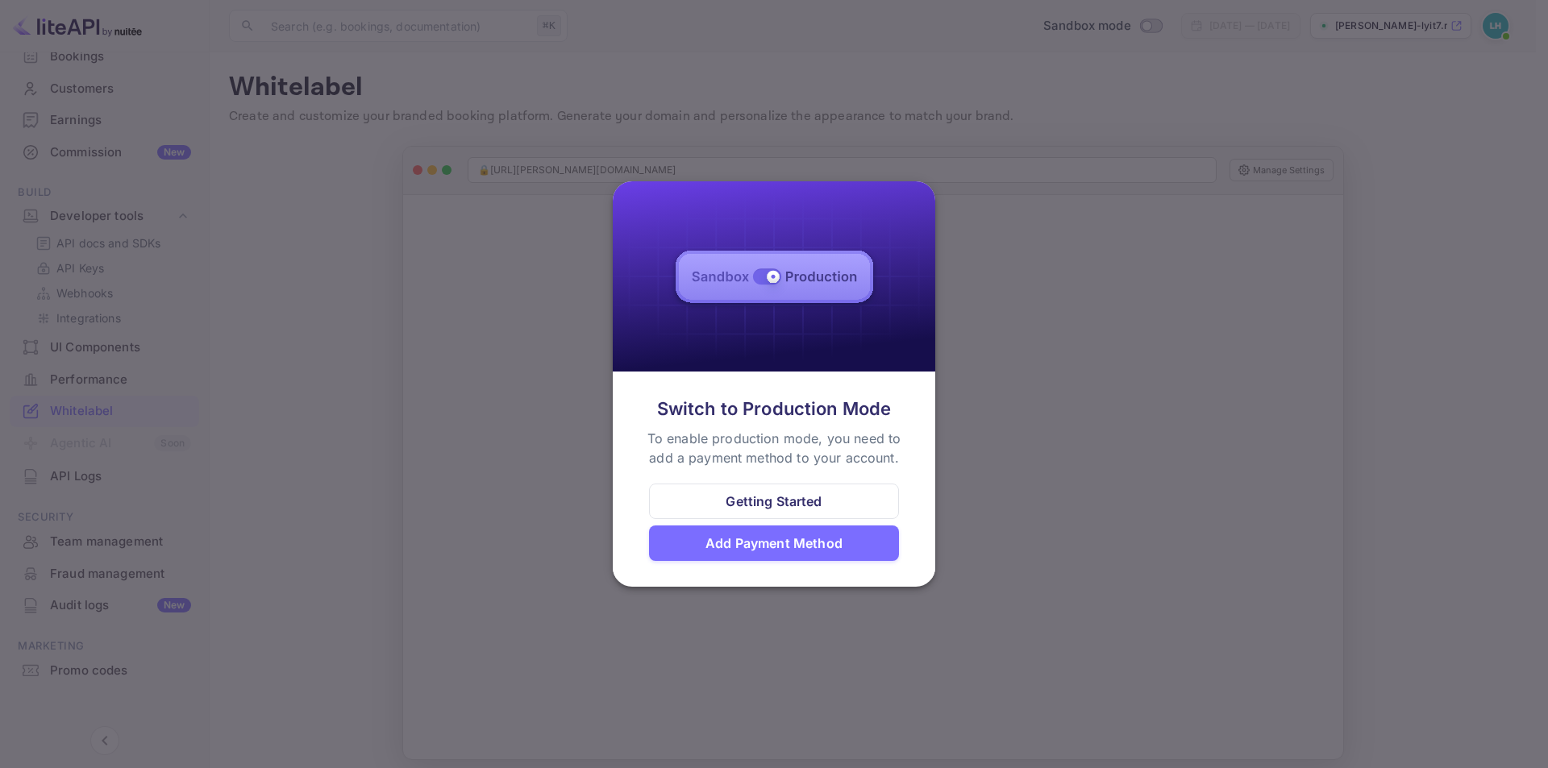
click at [1290, 382] on div at bounding box center [774, 384] width 1548 height 768
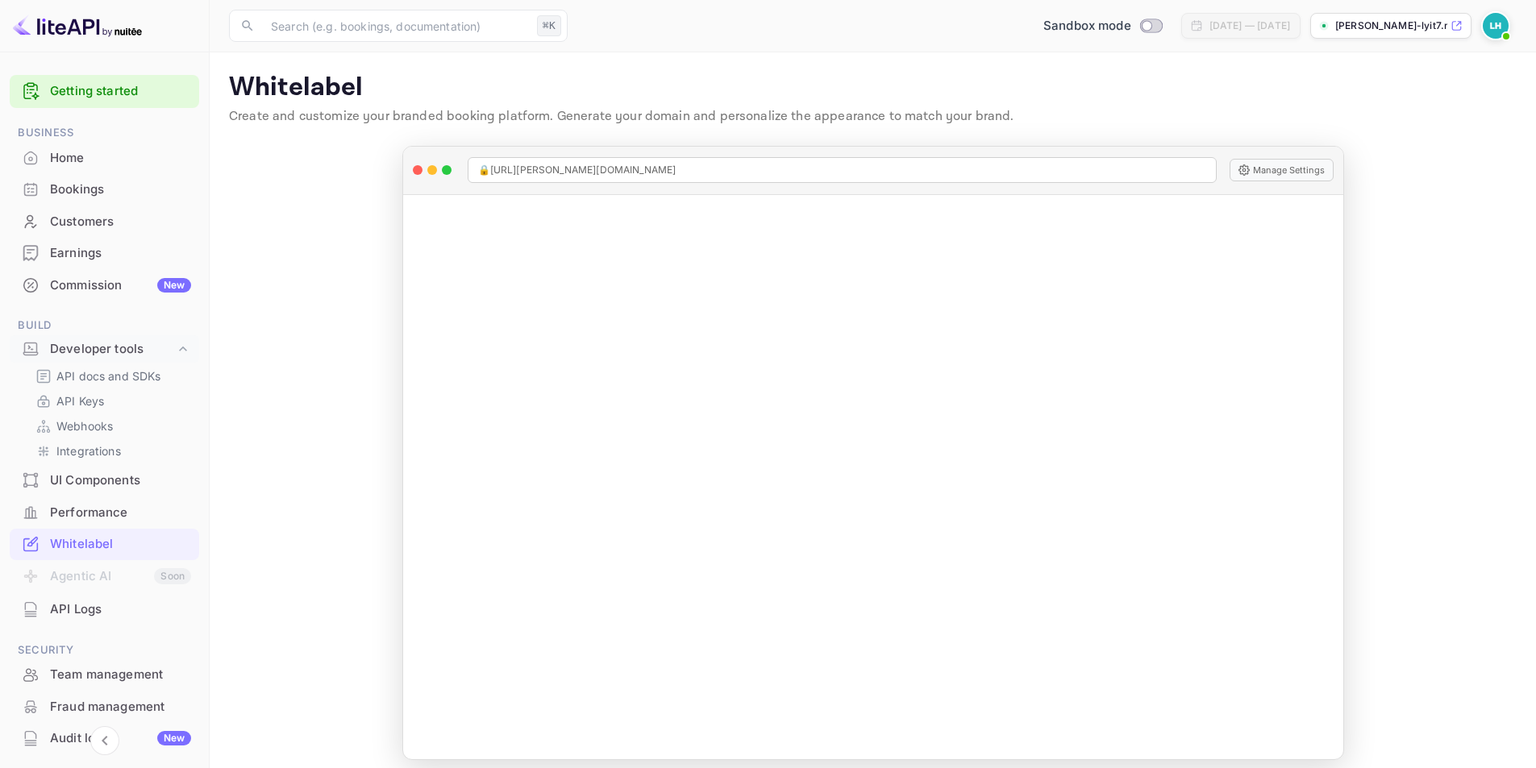
click at [1485, 31] on img at bounding box center [1495, 26] width 26 height 26
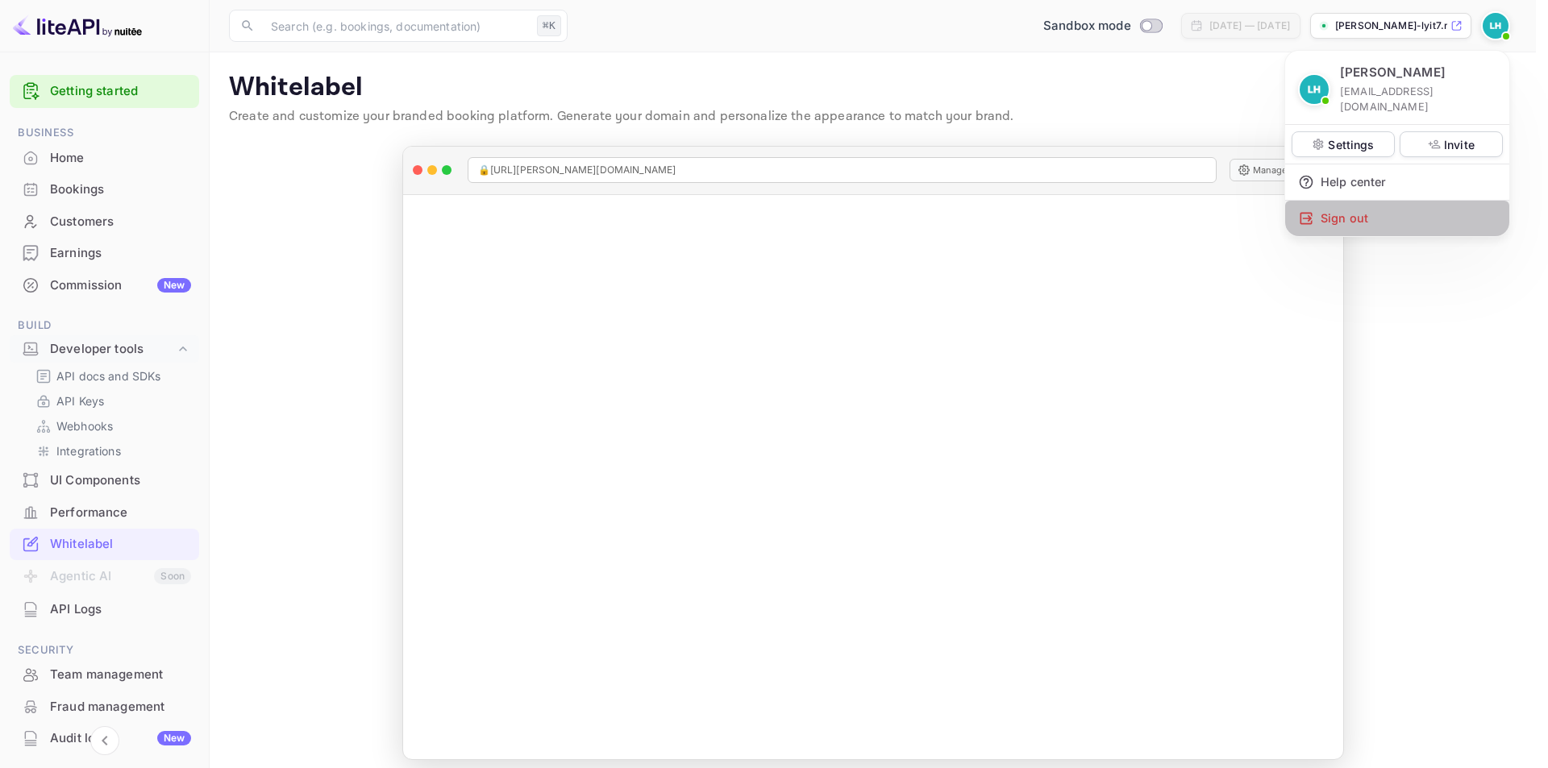
click at [1369, 201] on div "Sign out" at bounding box center [1397, 218] width 224 height 35
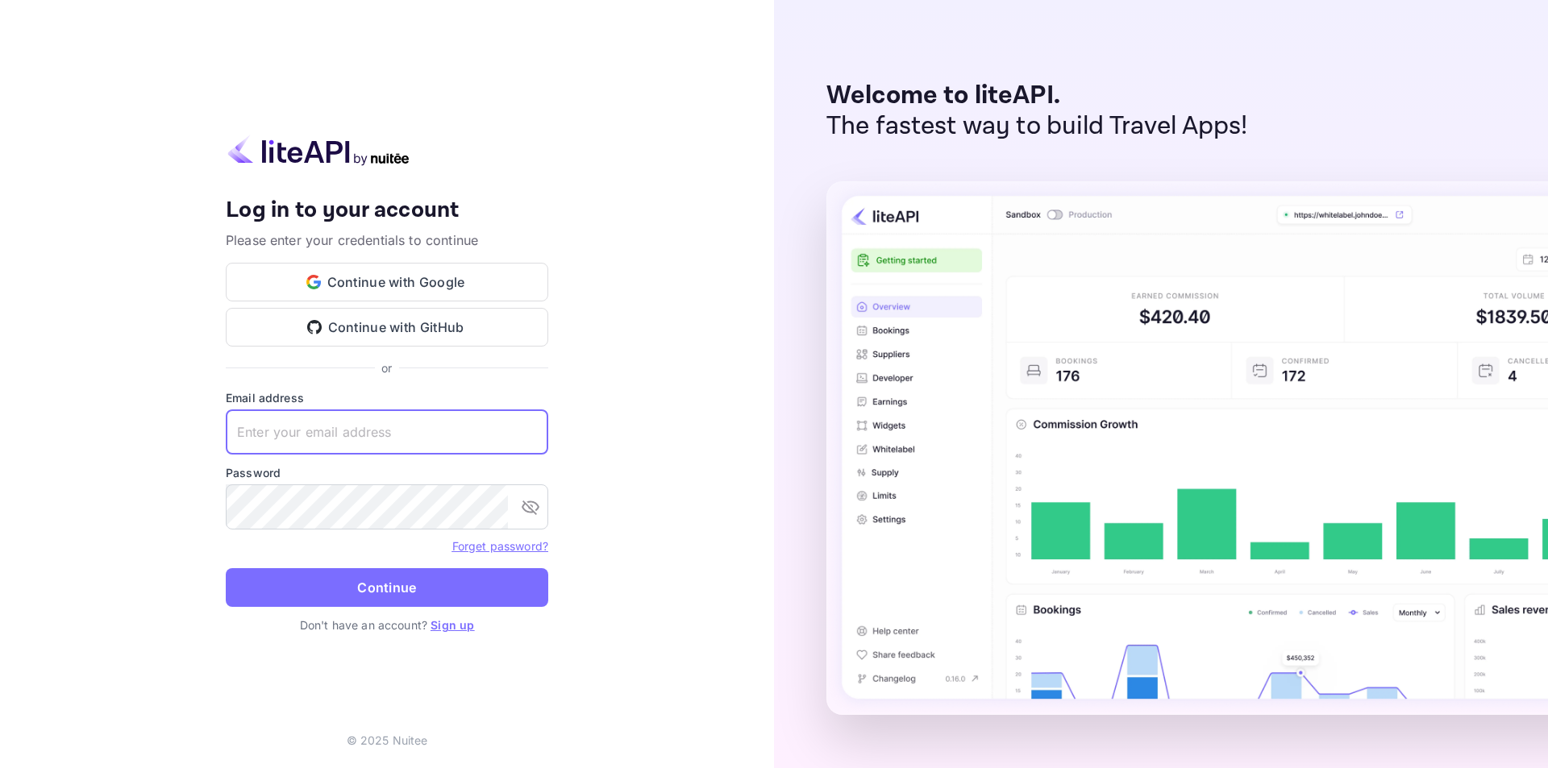
click at [368, 434] on input "text" at bounding box center [387, 431] width 322 height 45
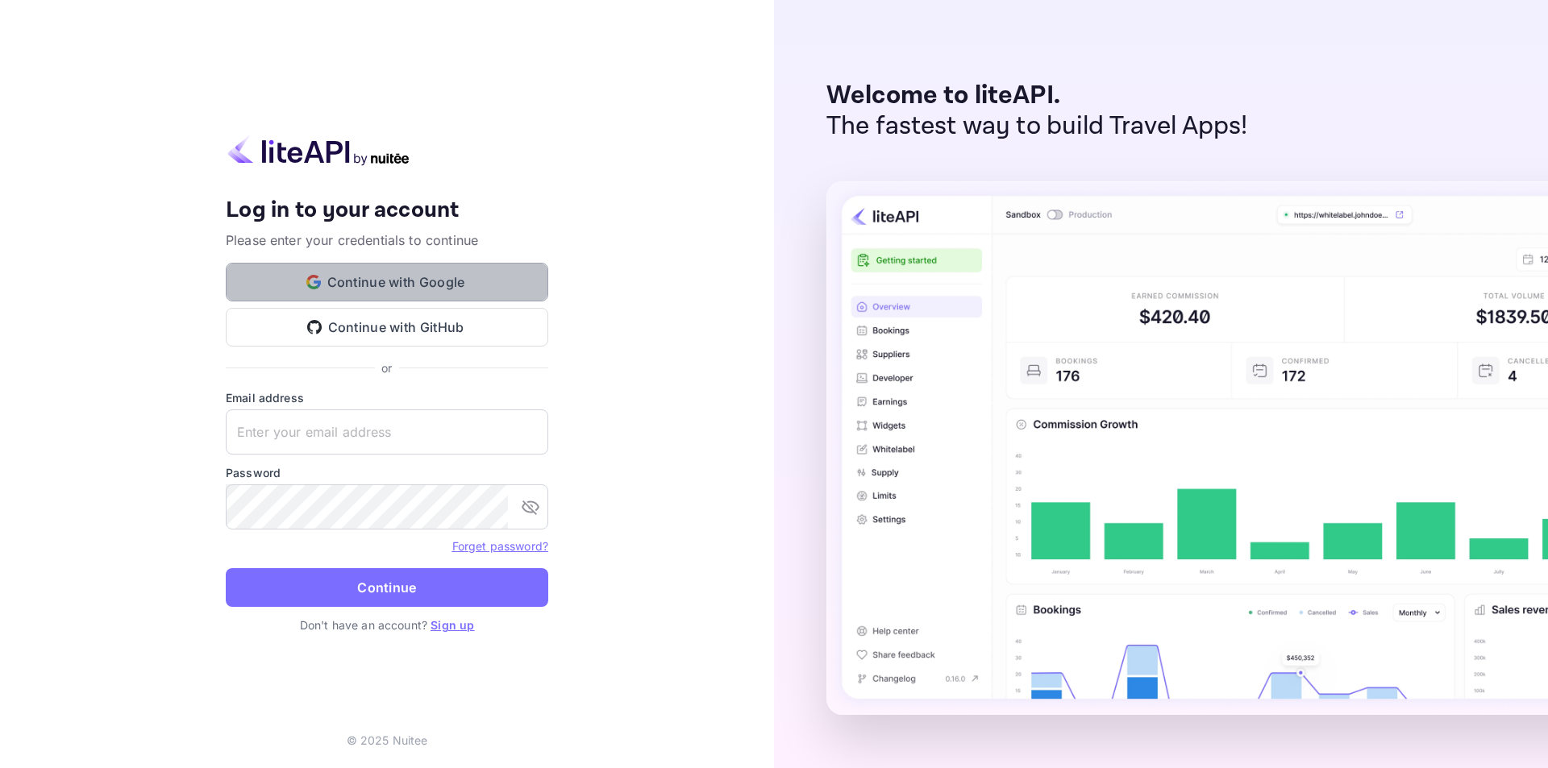
click at [393, 281] on button "Continue with Google" at bounding box center [387, 282] width 322 height 39
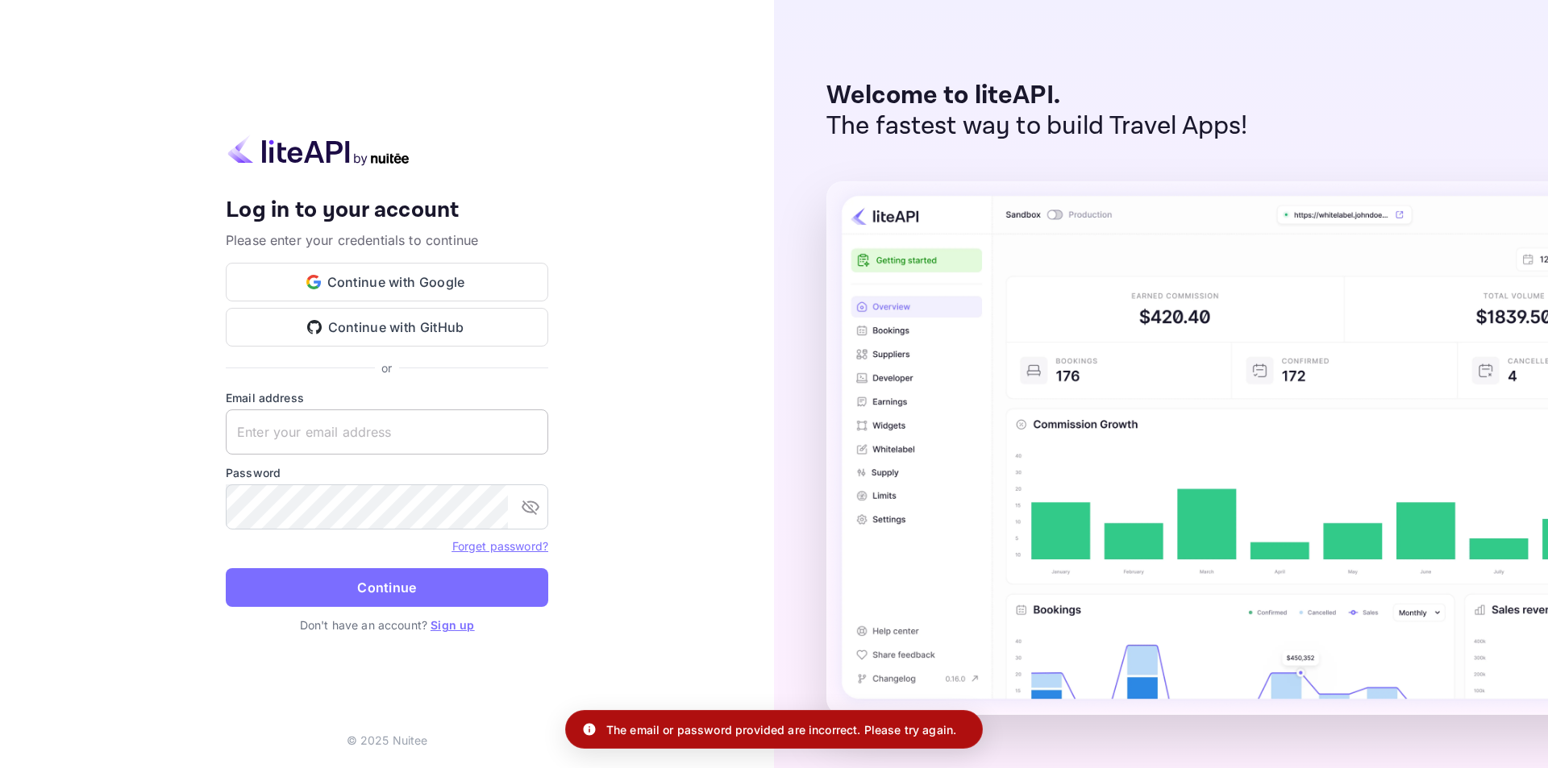
click at [387, 434] on input "text" at bounding box center [387, 431] width 322 height 45
click at [505, 547] on link "Forget password?" at bounding box center [500, 546] width 96 height 14
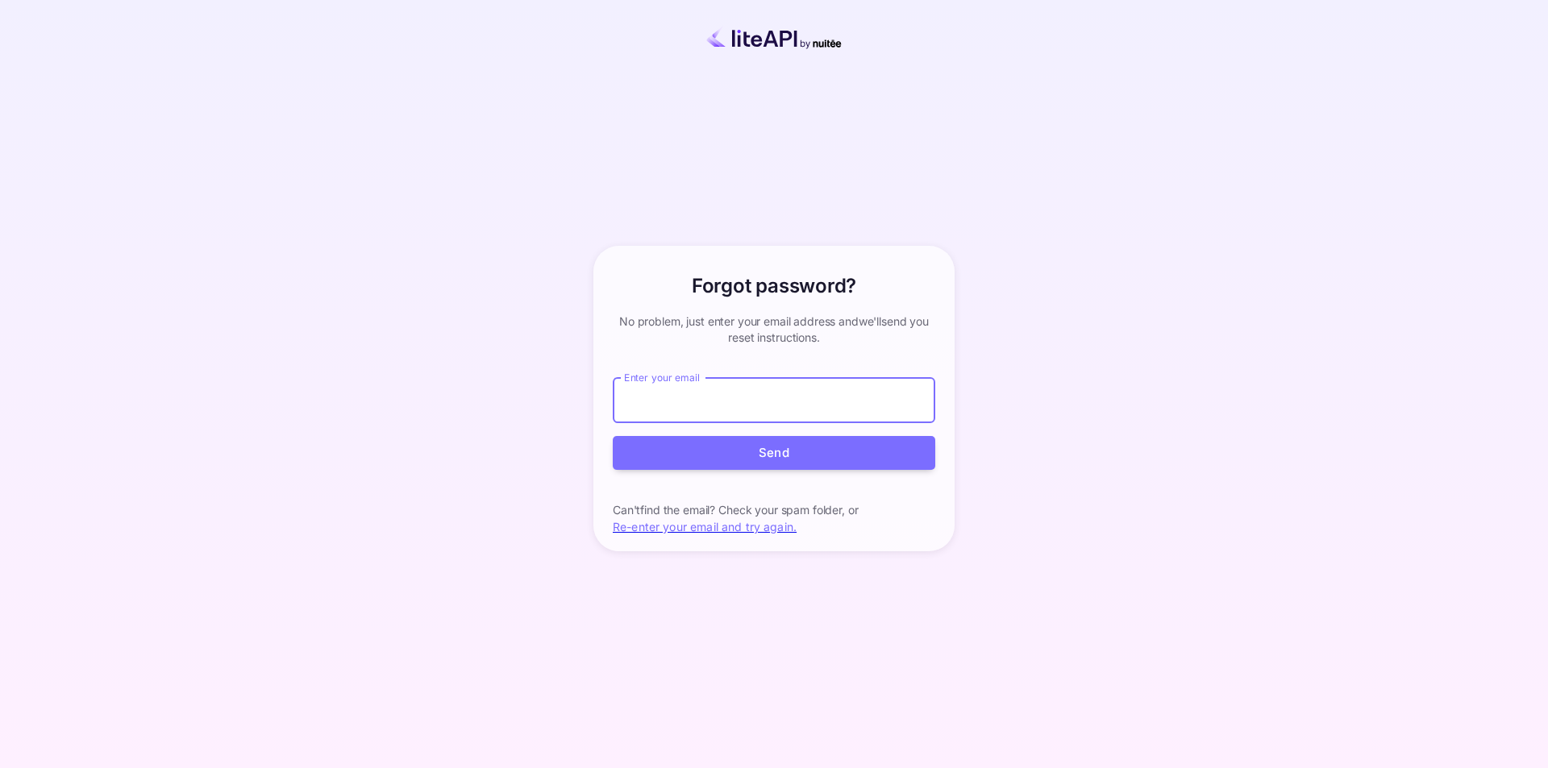
click at [687, 393] on input "Enter your email" at bounding box center [774, 400] width 322 height 45
type input "M"
type input "[PERSON_NAME][EMAIL_ADDRESS][DOMAIN_NAME]"
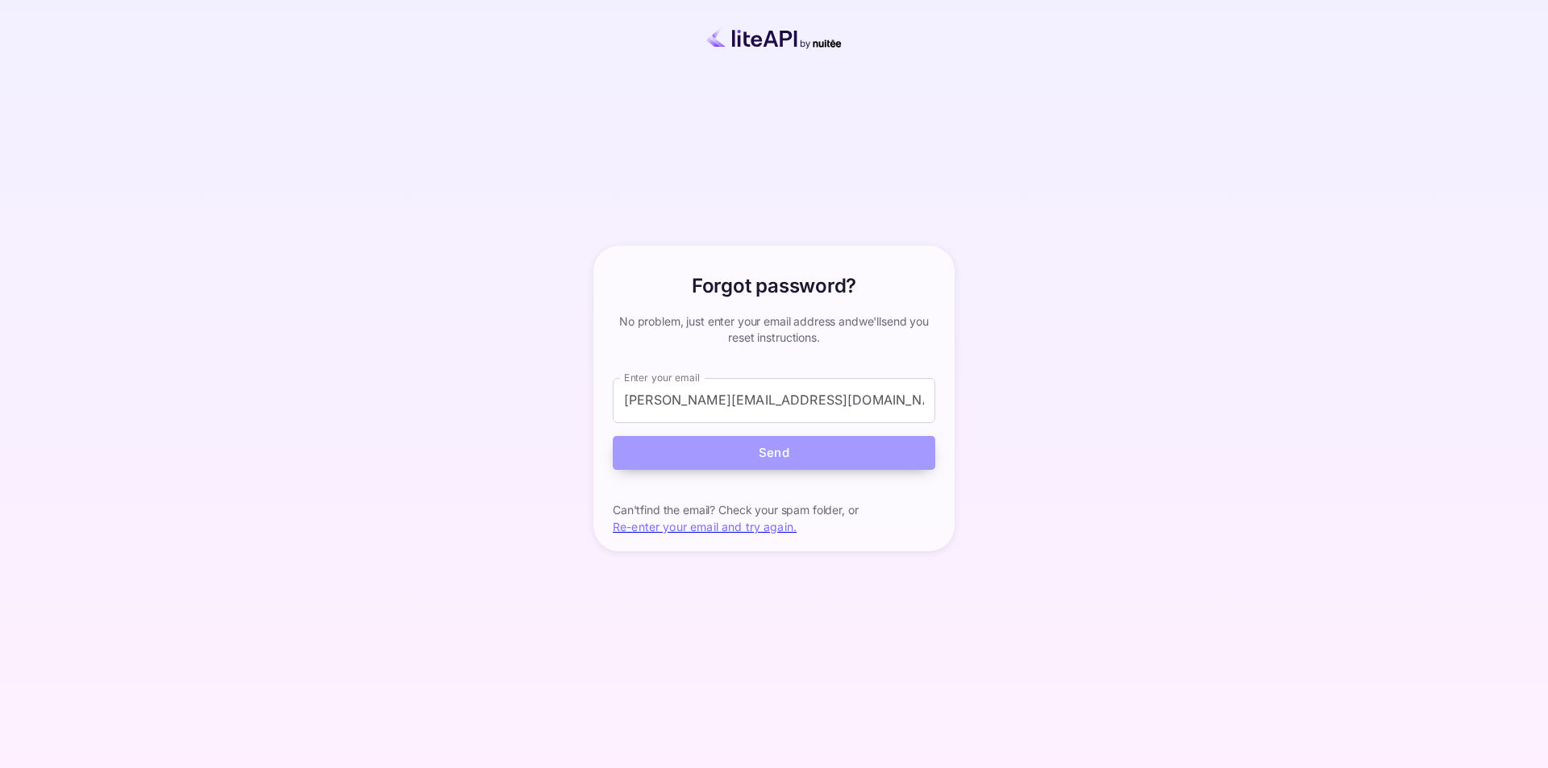
click at [763, 451] on button "Send" at bounding box center [774, 453] width 322 height 35
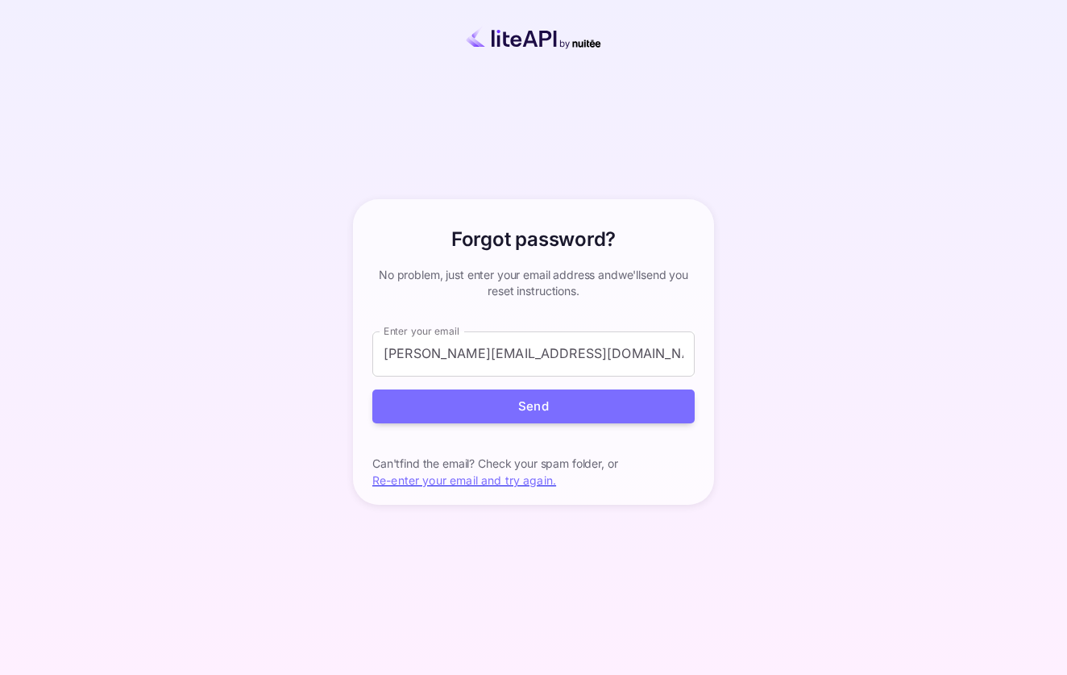
click at [520, 481] on link "Re-enter your email and try again." at bounding box center [464, 480] width 184 height 14
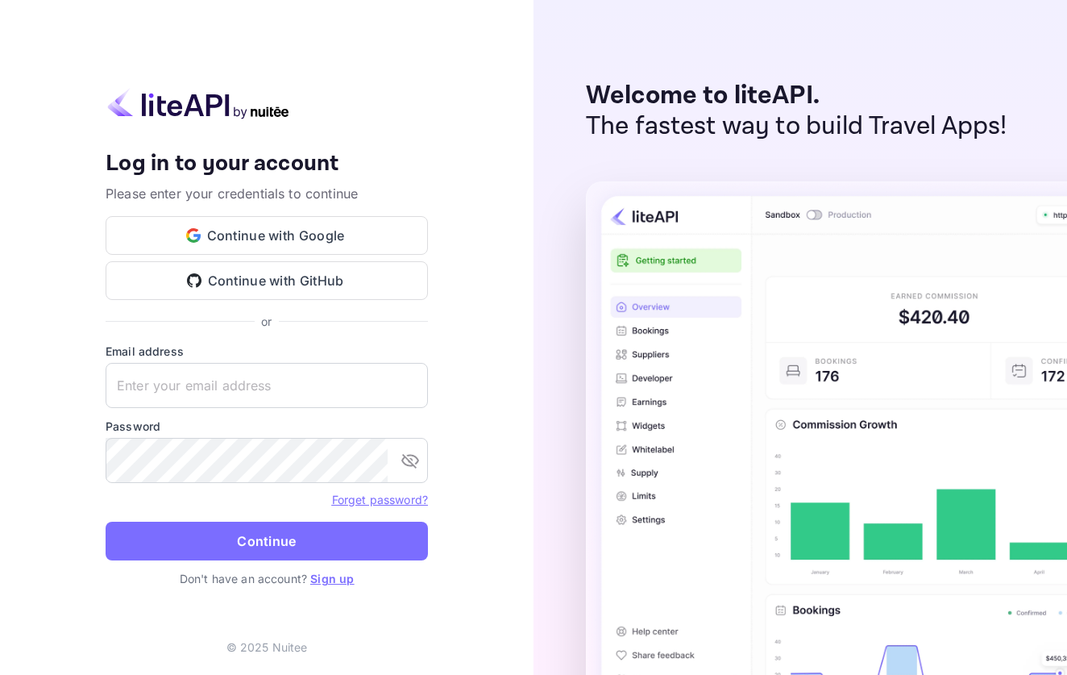
click at [335, 580] on link "Sign up" at bounding box center [332, 578] width 44 height 14
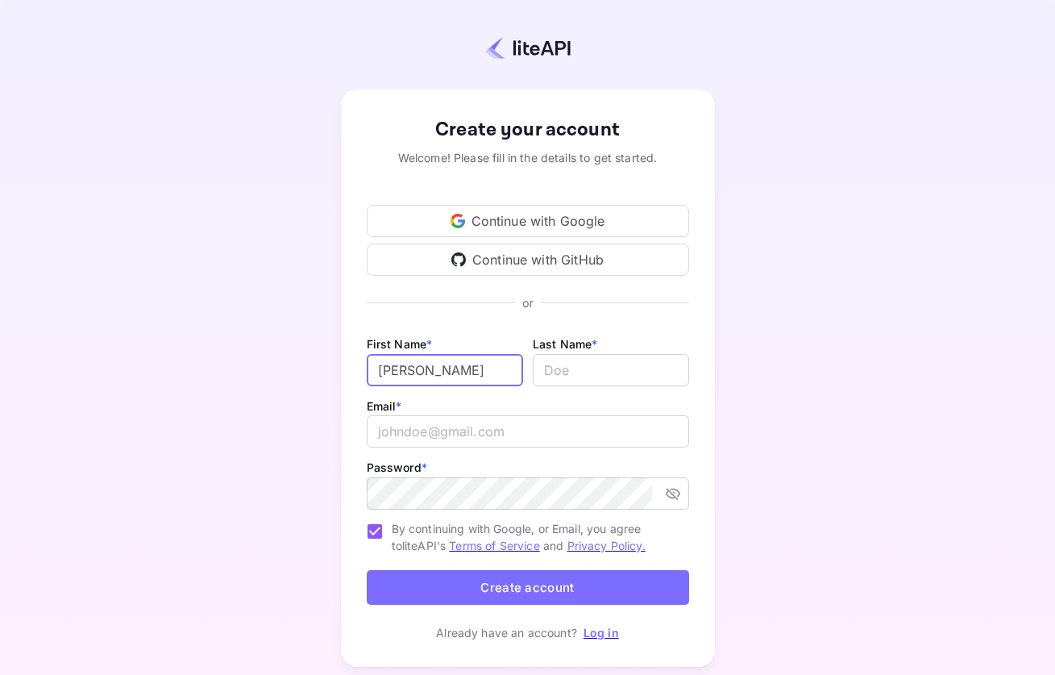
type input "[PERSON_NAME]"
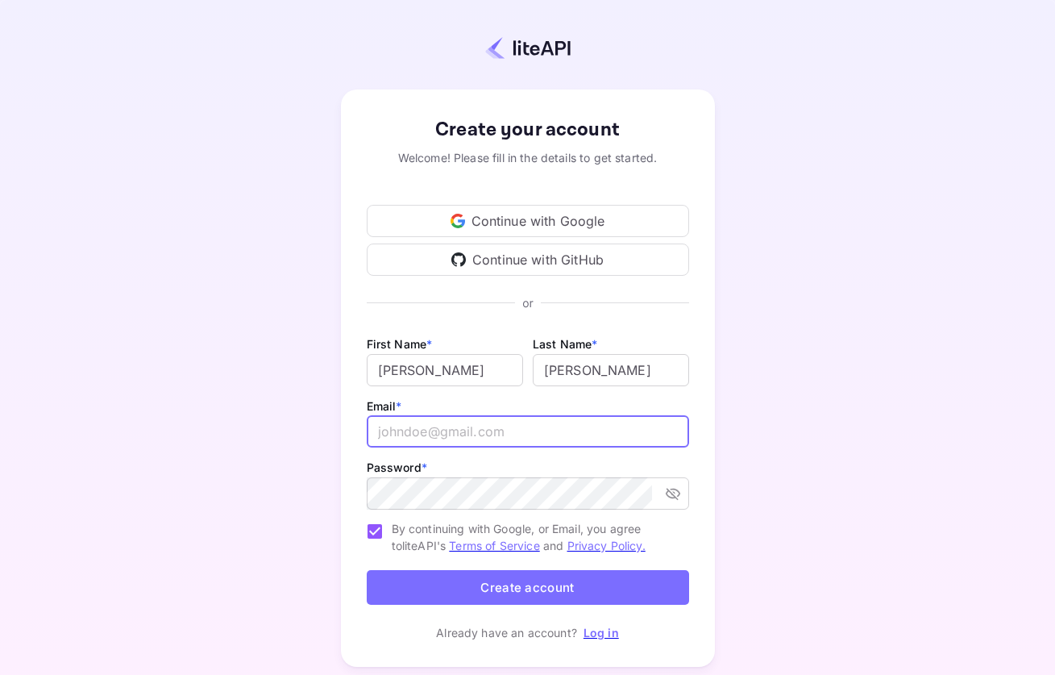
click at [447, 438] on input "email" at bounding box center [528, 431] width 322 height 32
type input "[PERSON_NAME][EMAIL_ADDRESS][DOMAIN_NAME]"
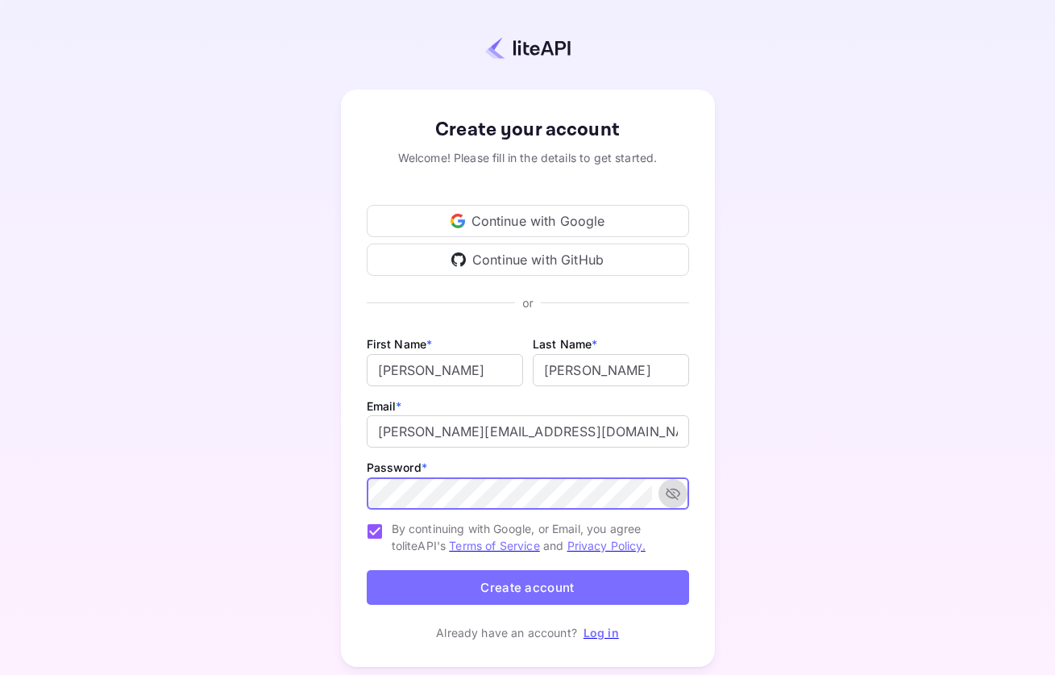
click at [675, 491] on icon "toggle password visibility" at bounding box center [673, 493] width 16 height 16
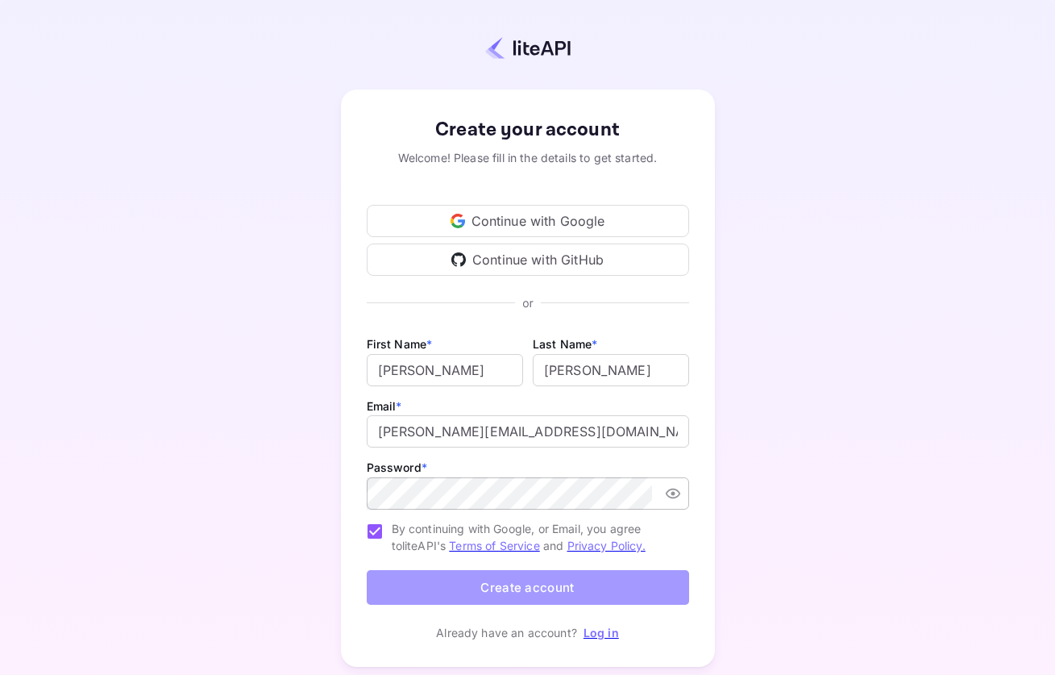
click at [555, 588] on button "Create account" at bounding box center [528, 587] width 322 height 35
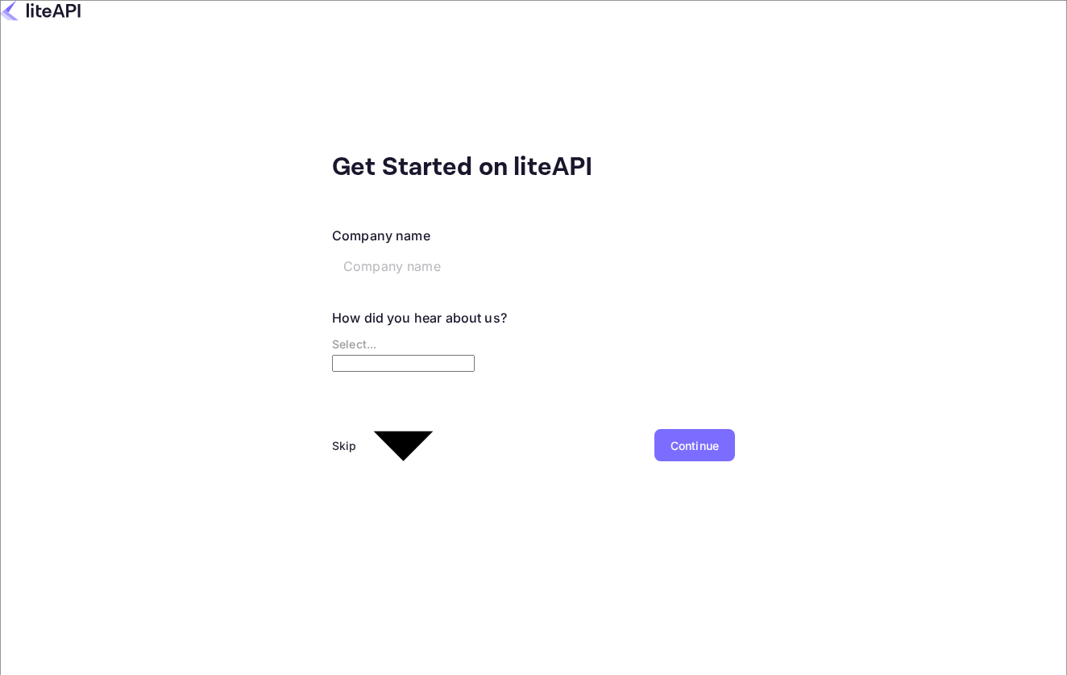
click at [332, 250] on input "text" at bounding box center [455, 266] width 247 height 32
type input "Nuitée"
click at [332, 345] on div "Company name [PERSON_NAME] ​ How did you hear about us? Select... ​" at bounding box center [533, 308] width 403 height 164
click at [319, 339] on body "Signing in with google... Get Started on liteAPI Company name Nuitée ​ How did …" at bounding box center [533, 337] width 1067 height 675
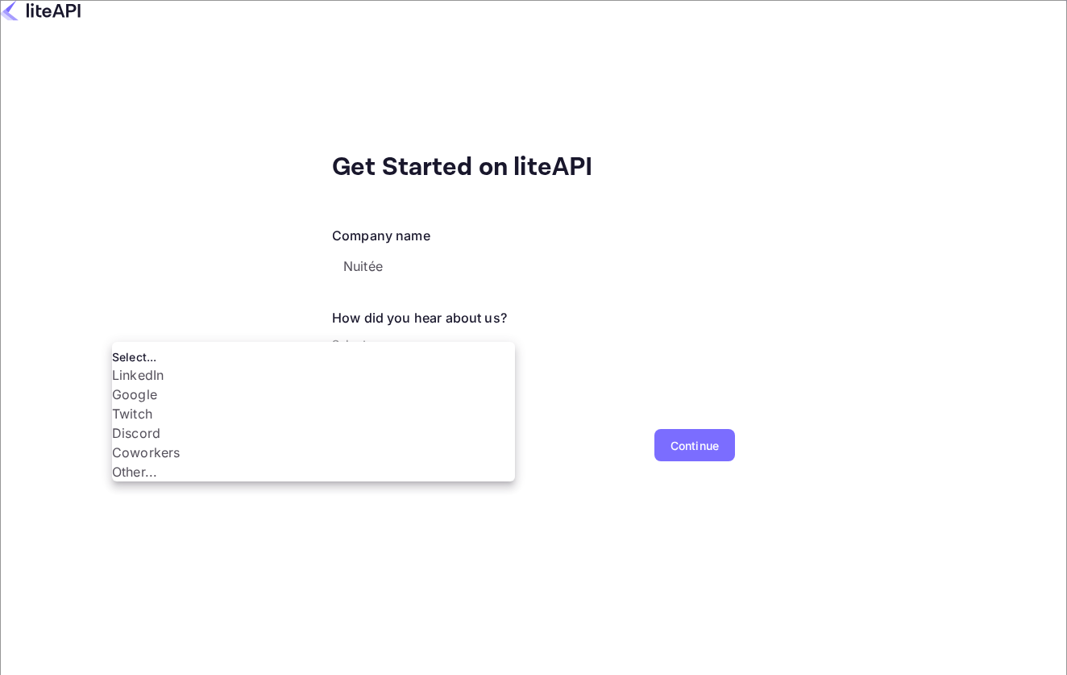
click at [236, 462] on li "Coworkers" at bounding box center [313, 452] width 403 height 19
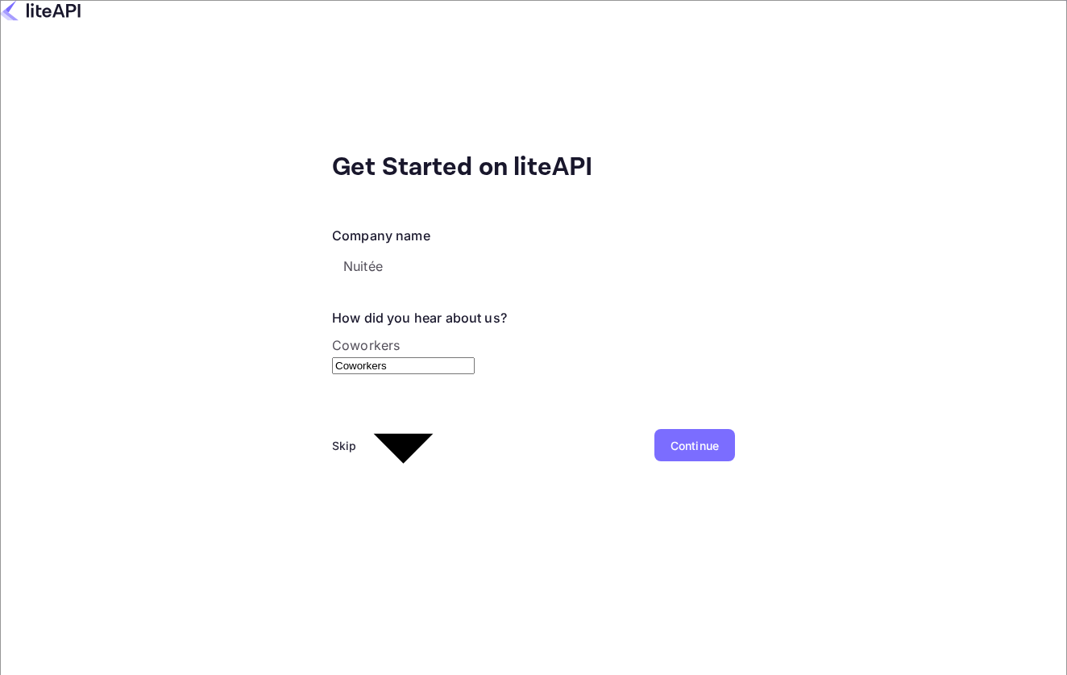
type input "Coworkers"
click at [218, 310] on body "Signing in with google... Get Started on liteAPI Company name Nuitée ​ How did …" at bounding box center [533, 337] width 1067 height 675
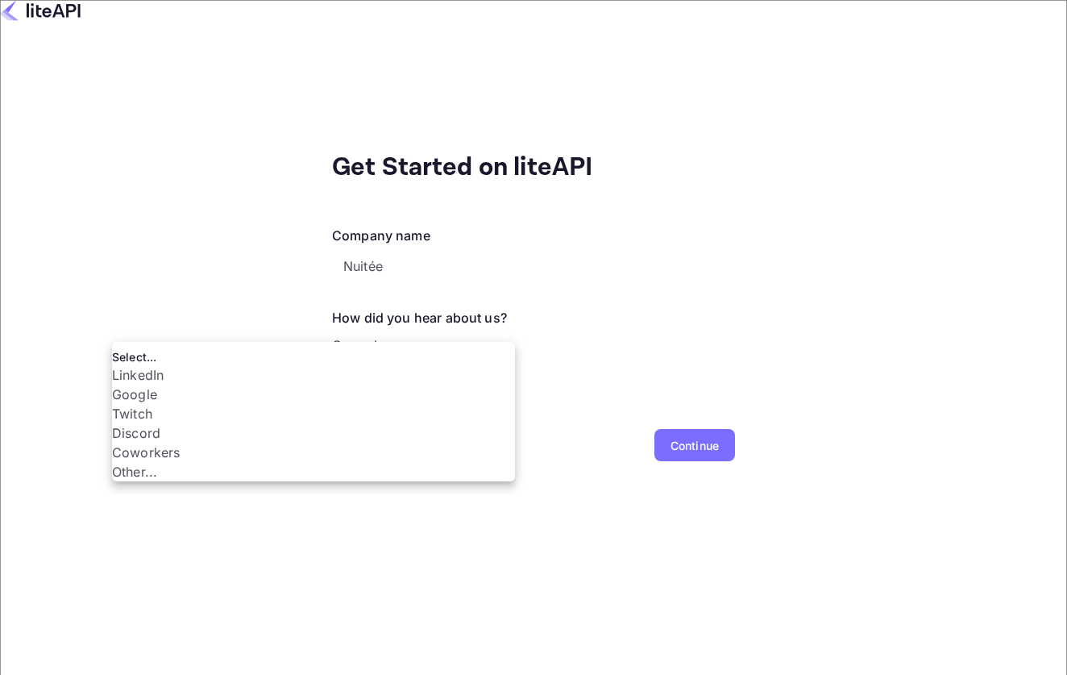
scroll to position [27, 0]
drag, startPoint x: 235, startPoint y: 511, endPoint x: 227, endPoint y: 483, distance: 29.3
click at [227, 481] on ul "Select... LinkedIn Google Twitch Discord Coworkers Other..." at bounding box center [313, 411] width 403 height 139
click at [227, 462] on li "Coworkers" at bounding box center [313, 452] width 403 height 19
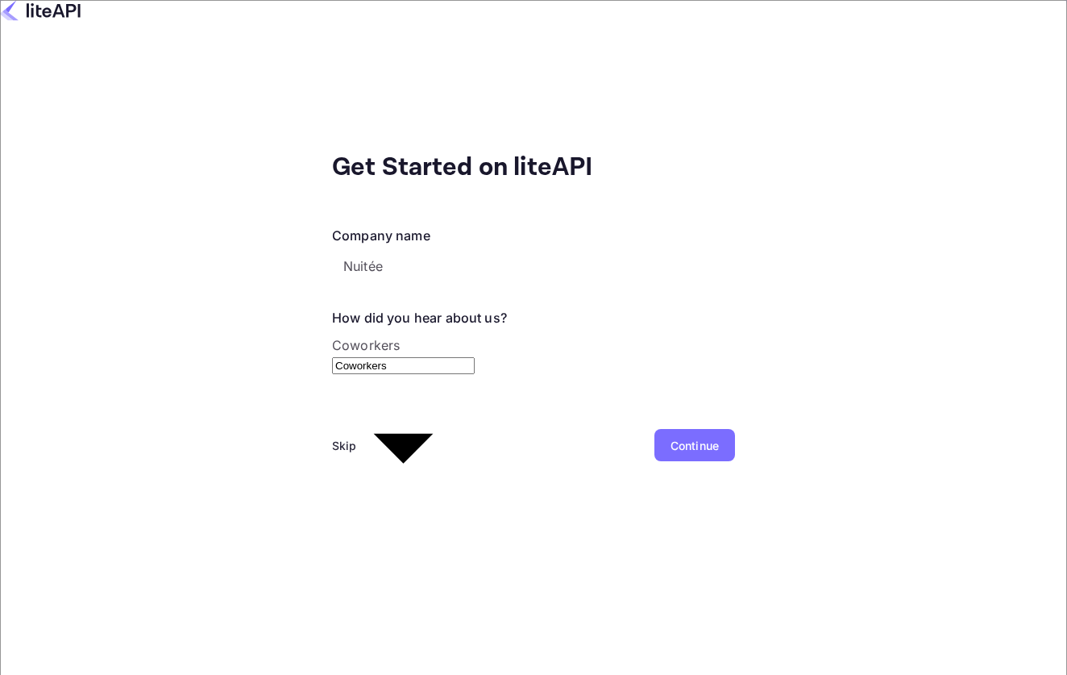
click at [671, 437] on div "Continue" at bounding box center [695, 445] width 48 height 17
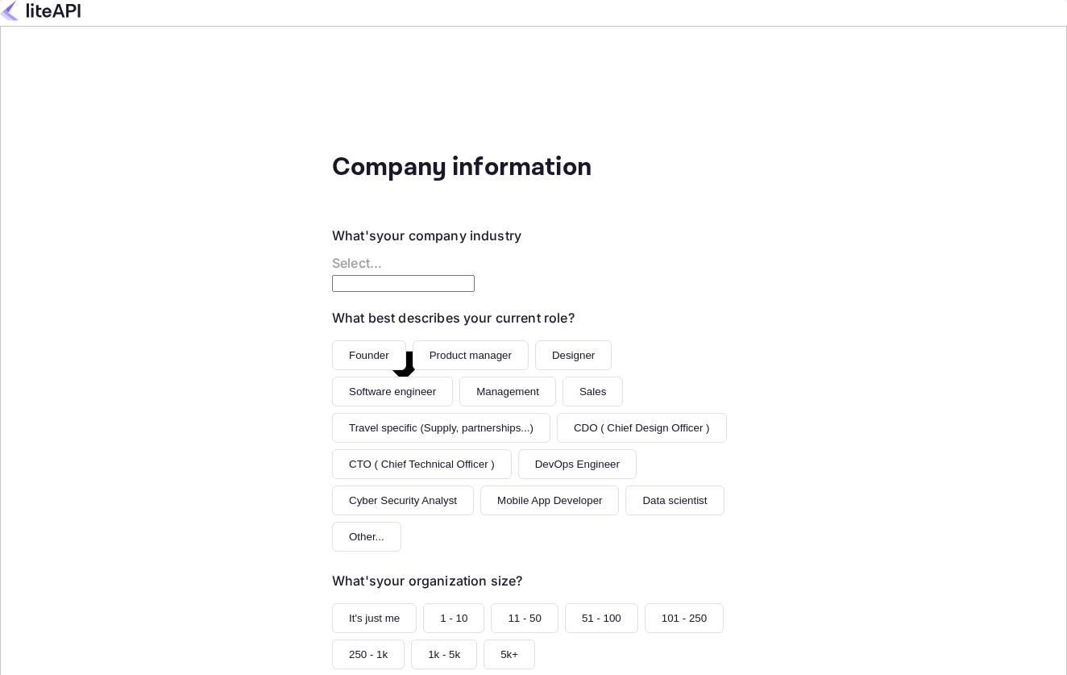
click at [251, 237] on body "Signing in with google... Company information What's your company industry Sele…" at bounding box center [533, 337] width 1067 height 675
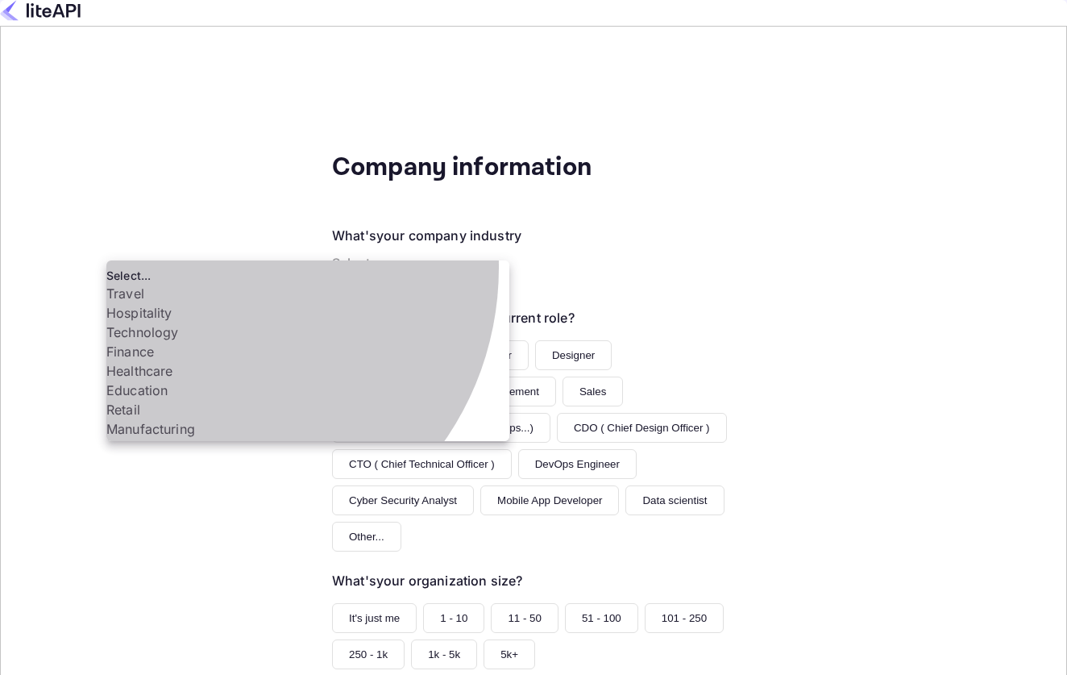
click at [196, 342] on li "Technology" at bounding box center [307, 331] width 403 height 19
type input "Technology"
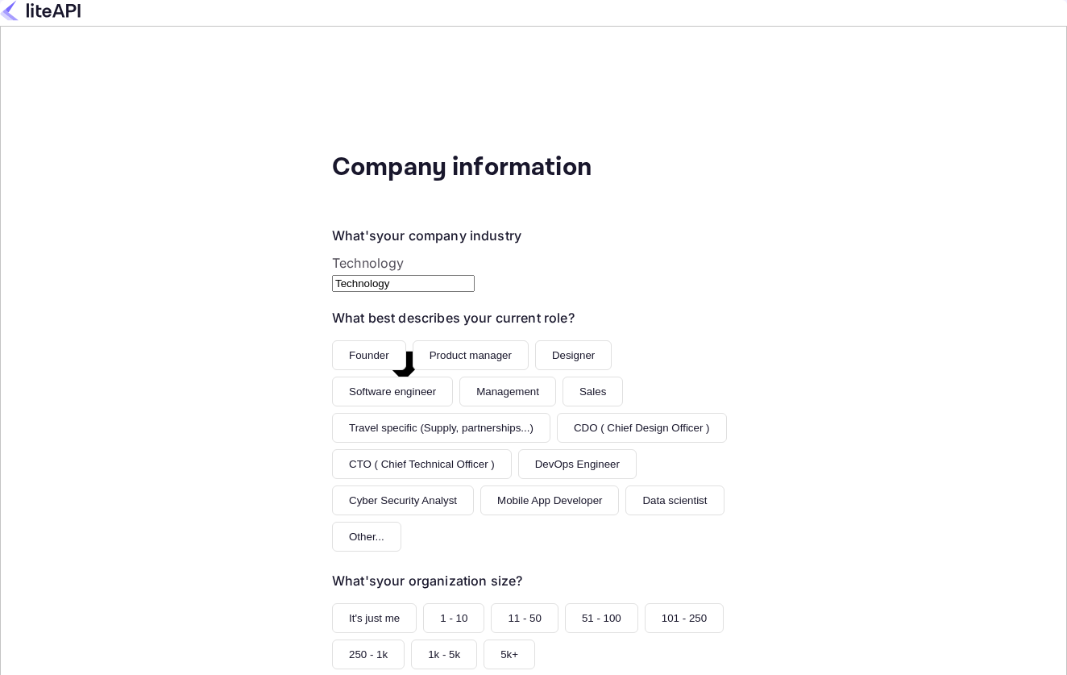
click at [563, 376] on button "Sales" at bounding box center [593, 391] width 60 height 30
click at [332, 639] on button "250 - 1k" at bounding box center [368, 654] width 73 height 30
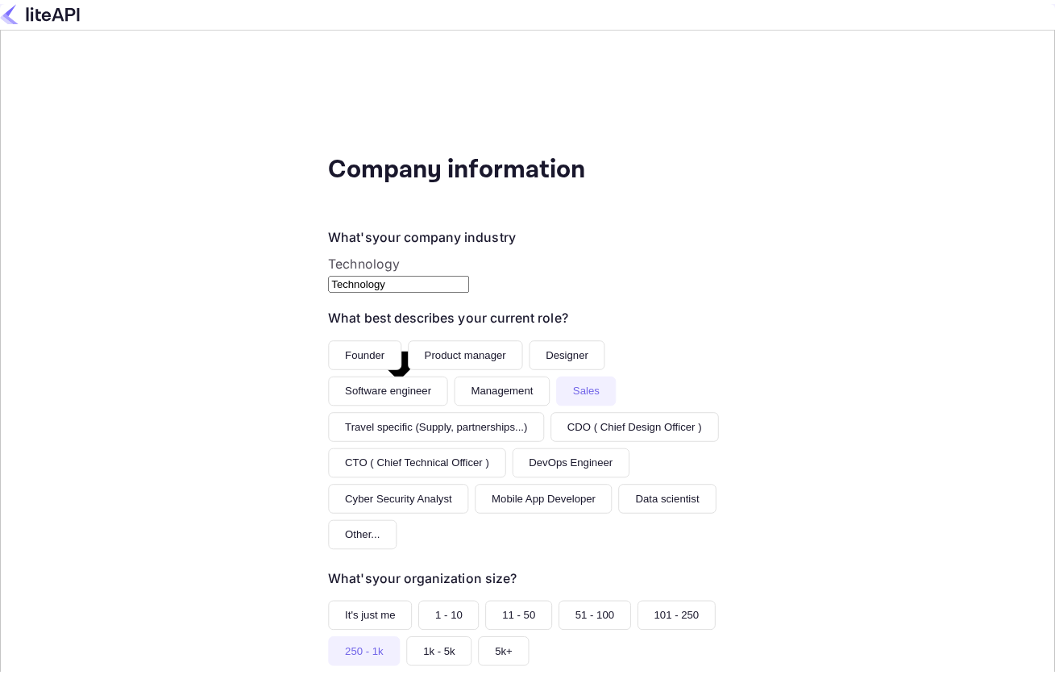
scroll to position [56, 0]
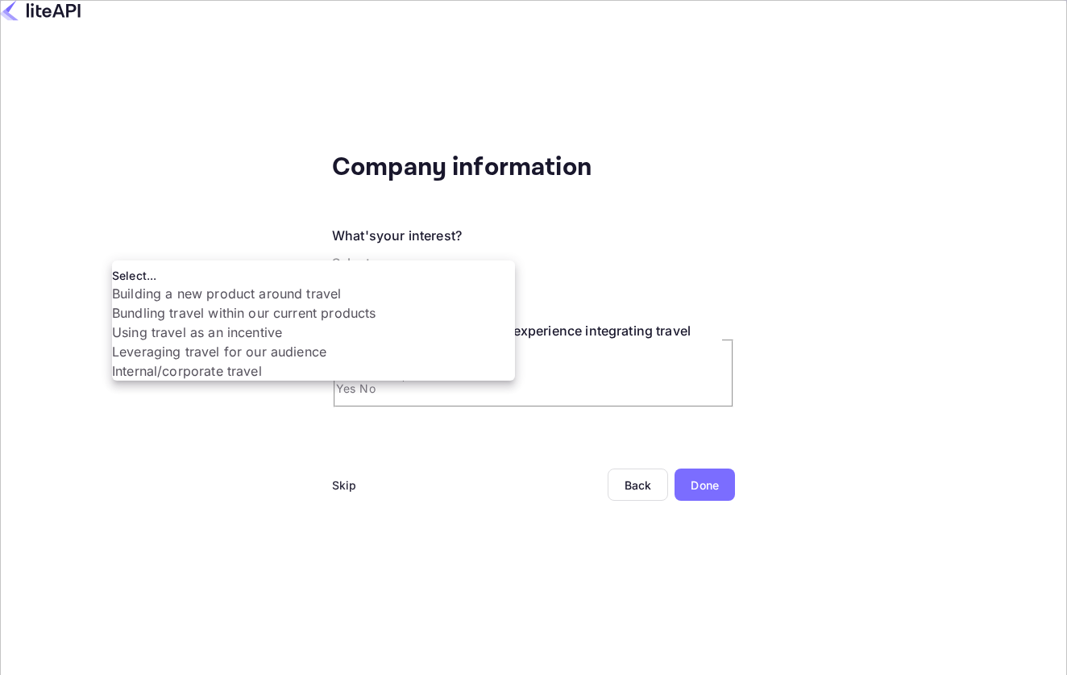
click at [257, 244] on body "Signing in with google... Company information What's your interest? Select... ​…" at bounding box center [533, 337] width 1067 height 675
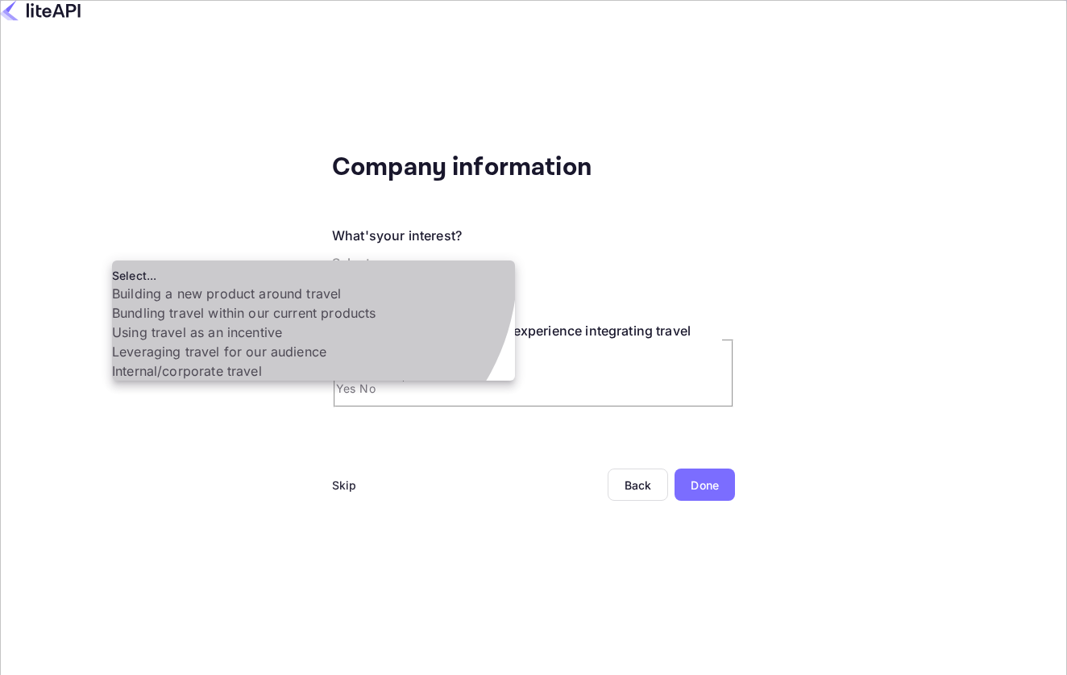
click at [296, 380] on li "Internal/corporate travel" at bounding box center [313, 370] width 403 height 19
type input "Internal/corporate travel"
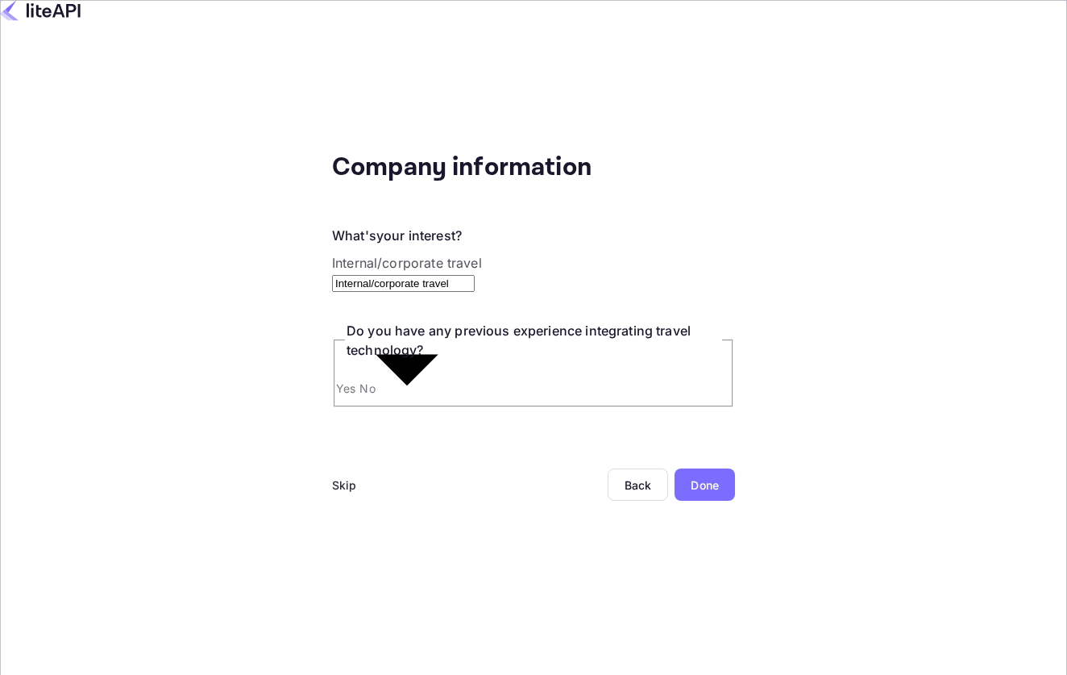
click at [179, 361] on input "No" at bounding box center [533, 366] width 1067 height 733
radio input "true"
click at [675, 469] on div "Done" at bounding box center [705, 484] width 60 height 32
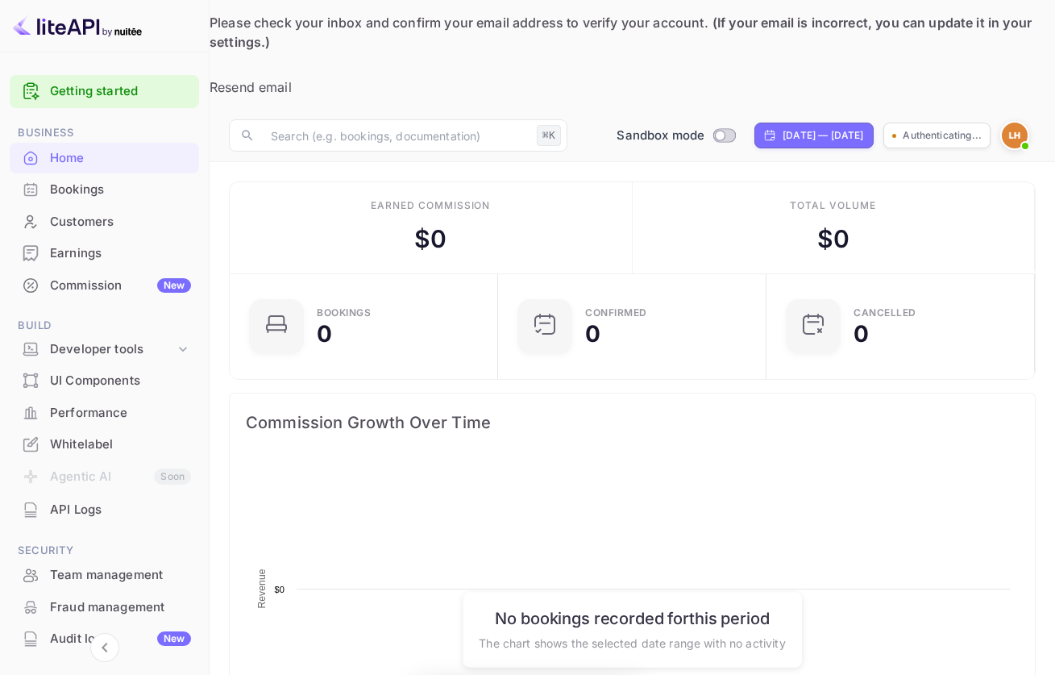
scroll to position [250, 247]
